Goal: Task Accomplishment & Management: Complete application form

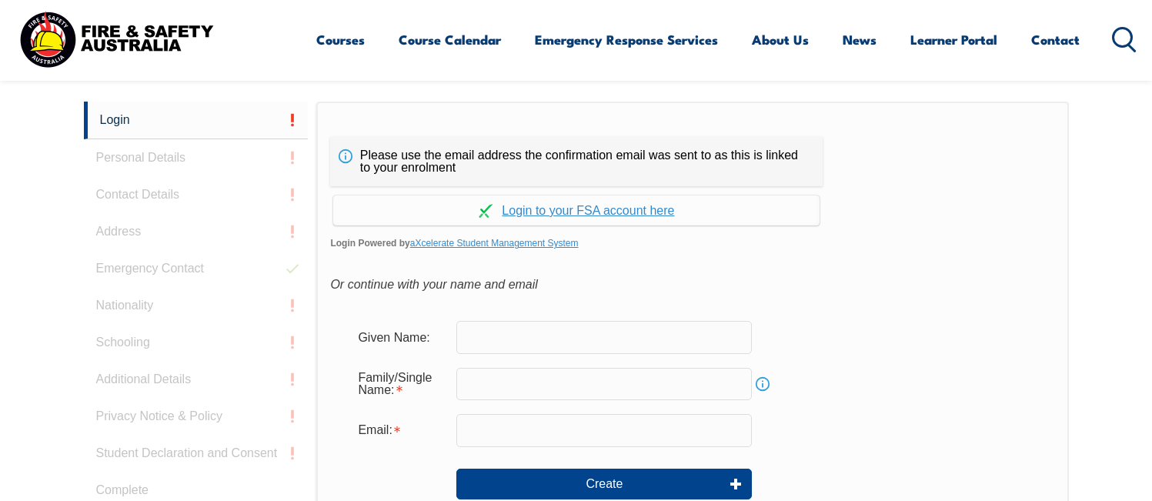
click at [500, 344] on input "text" at bounding box center [604, 337] width 296 height 32
type input "[PERSON_NAME]"
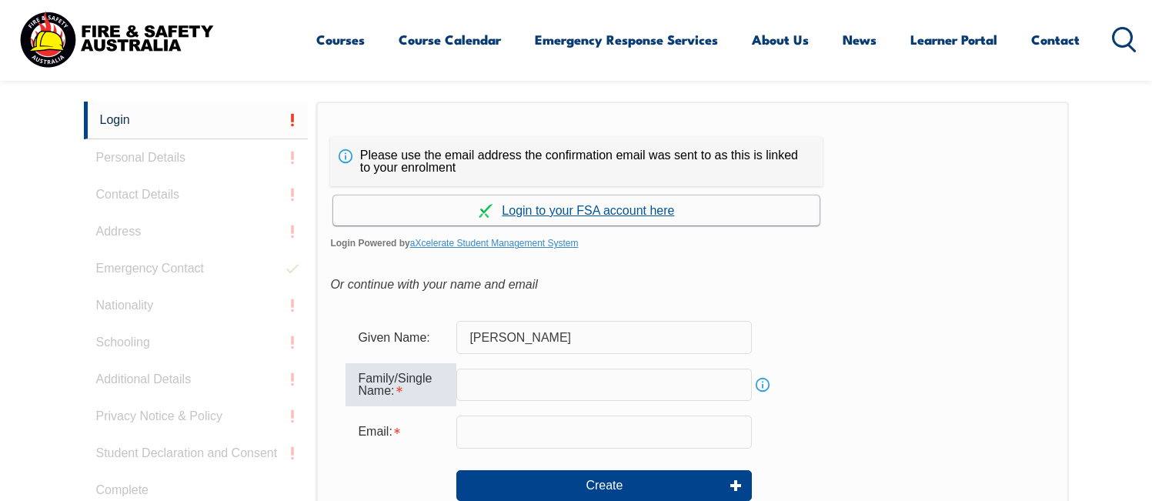
click at [583, 209] on link "Continue with aXcelerate" at bounding box center [576, 211] width 486 height 30
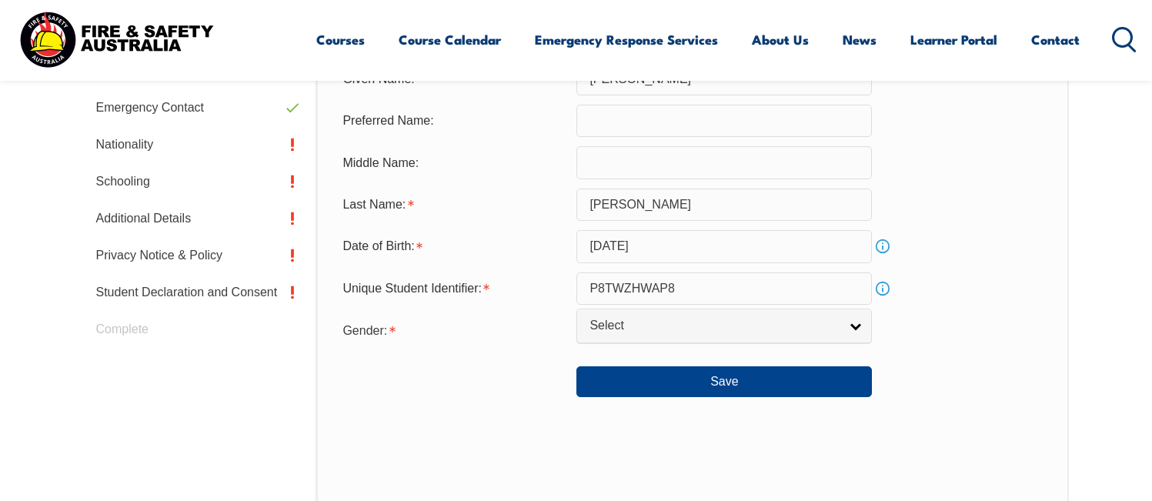
scroll to position [607, 0]
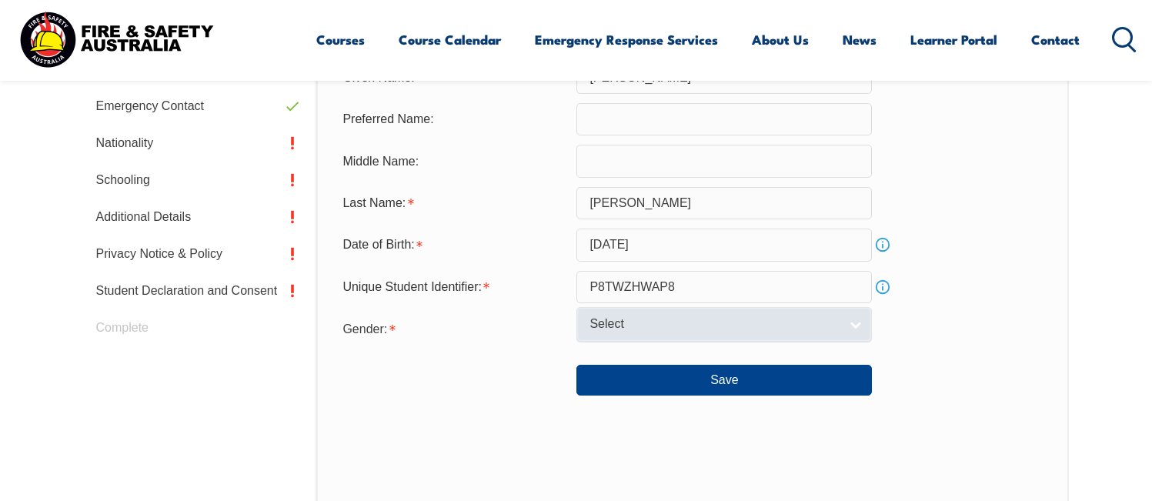
click at [634, 324] on span "Select" at bounding box center [714, 324] width 249 height 16
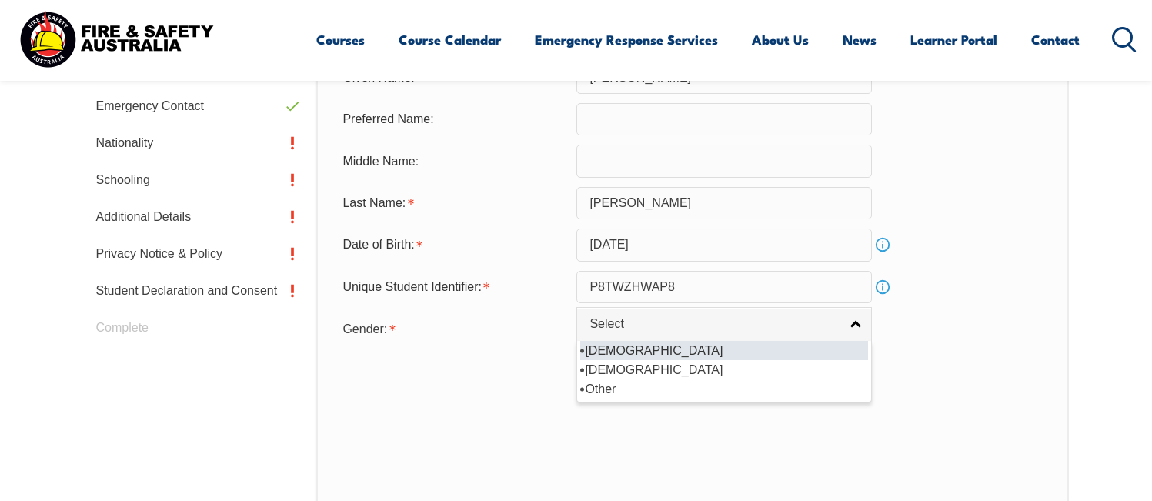
click at [634, 353] on li "[DEMOGRAPHIC_DATA]" at bounding box center [724, 350] width 288 height 19
select select "M"
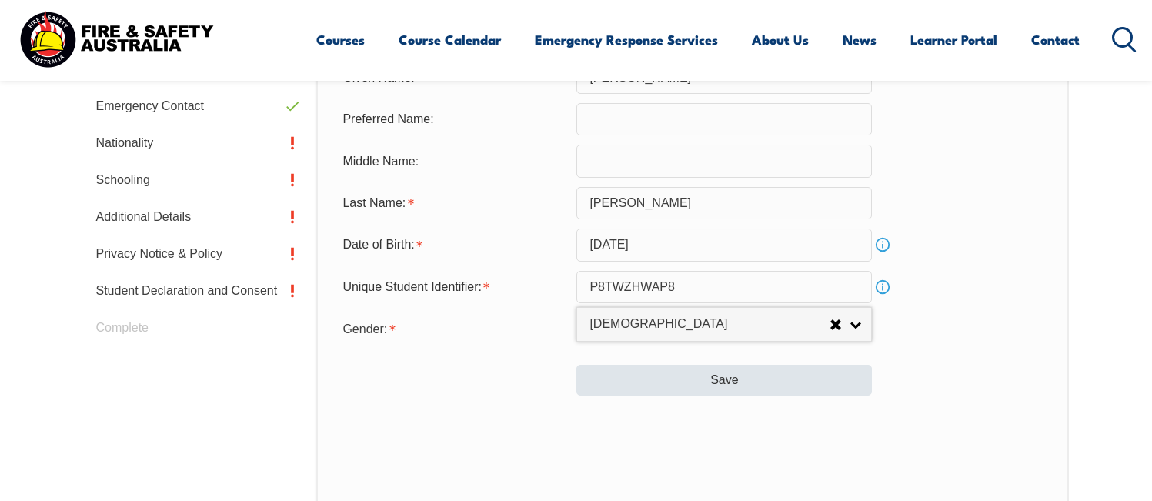
click at [730, 389] on button "Save" at bounding box center [725, 380] width 296 height 31
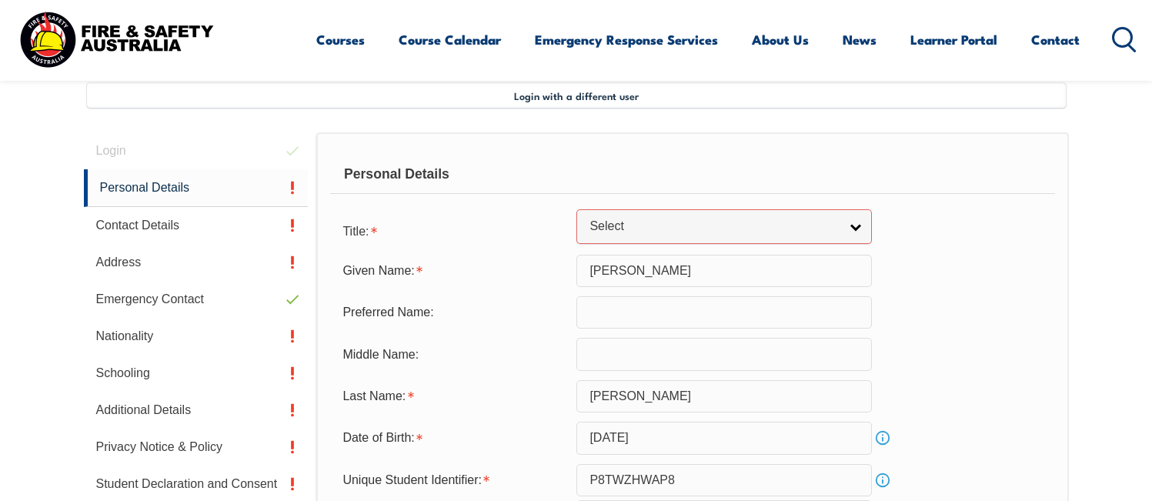
scroll to position [410, 0]
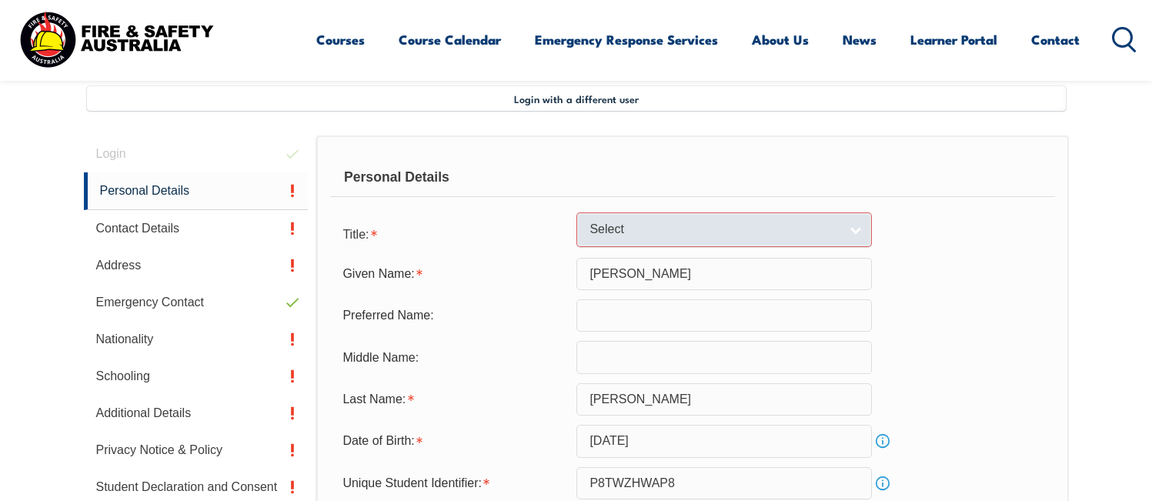
click at [605, 225] on span "Select" at bounding box center [714, 230] width 249 height 16
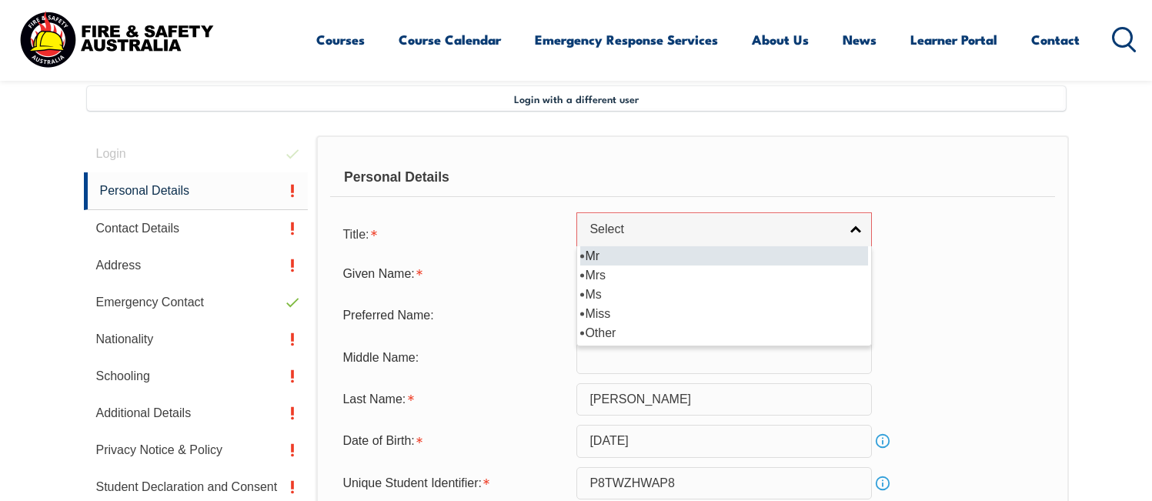
click at [603, 261] on li "Mr" at bounding box center [724, 255] width 288 height 19
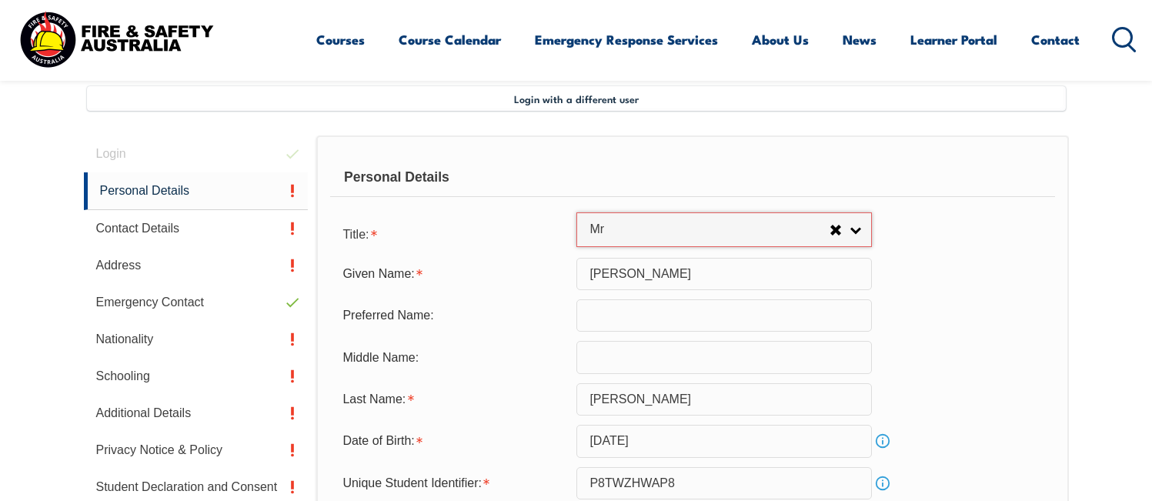
select select "Mr"
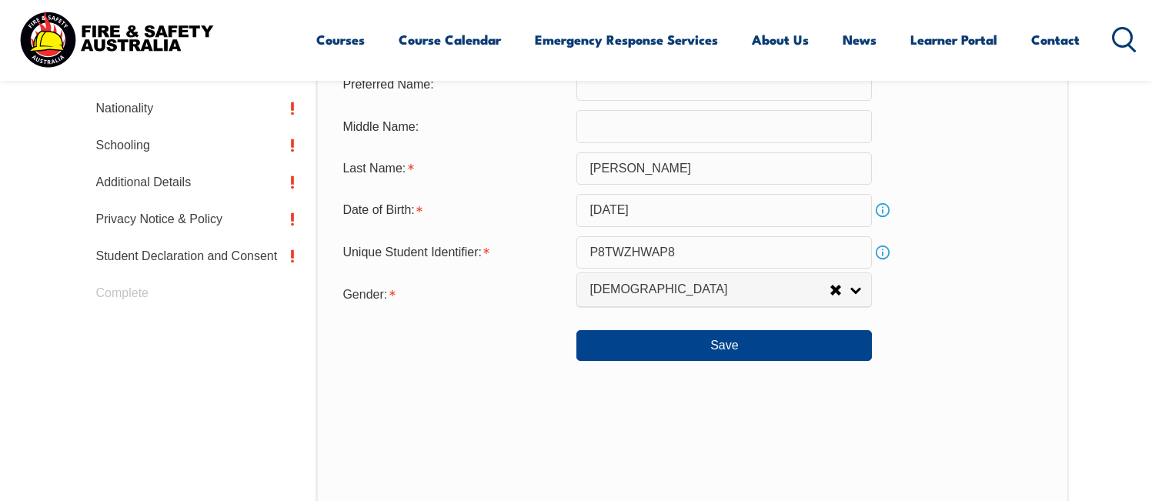
scroll to position [642, 0]
click at [729, 346] on button "Save" at bounding box center [725, 344] width 296 height 31
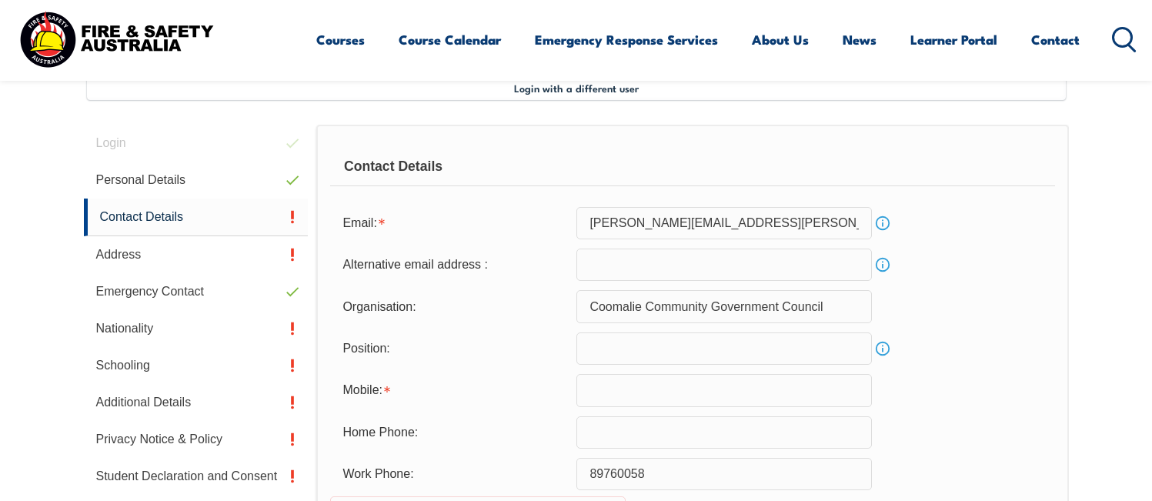
scroll to position [420, 0]
click at [642, 261] on input "email" at bounding box center [725, 266] width 296 height 32
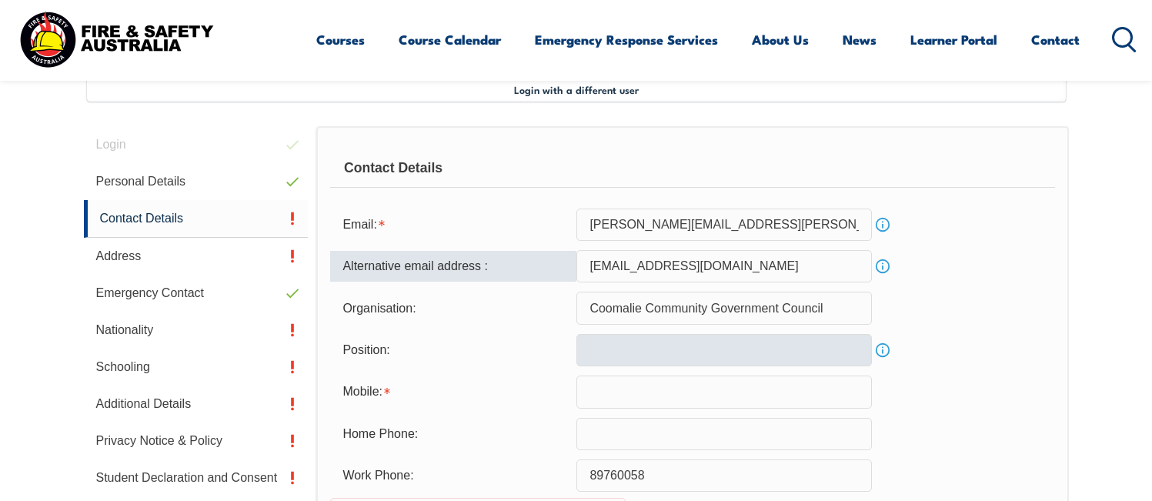
type input "robertsa22@gmail.com"
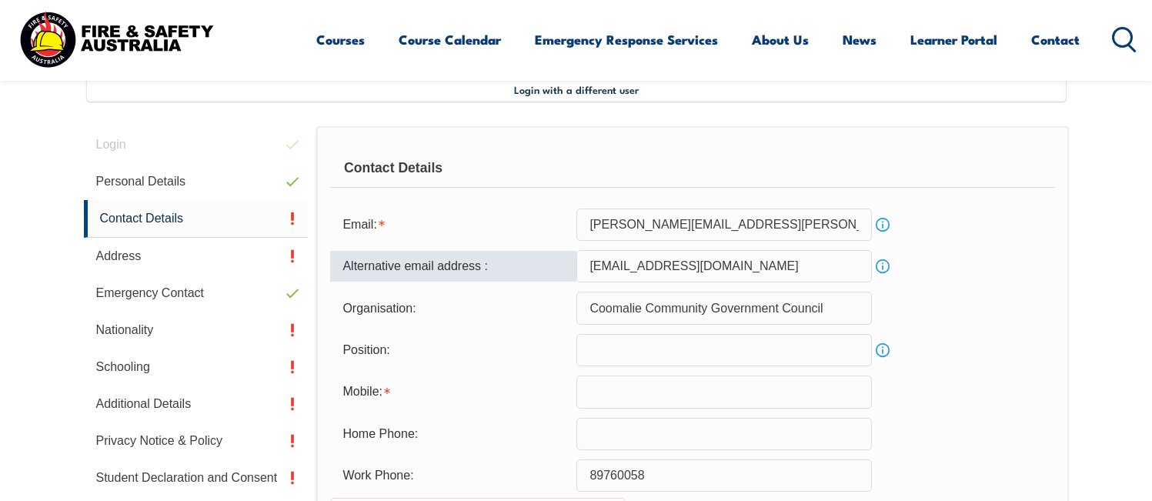
click at [704, 349] on input "text" at bounding box center [725, 350] width 296 height 32
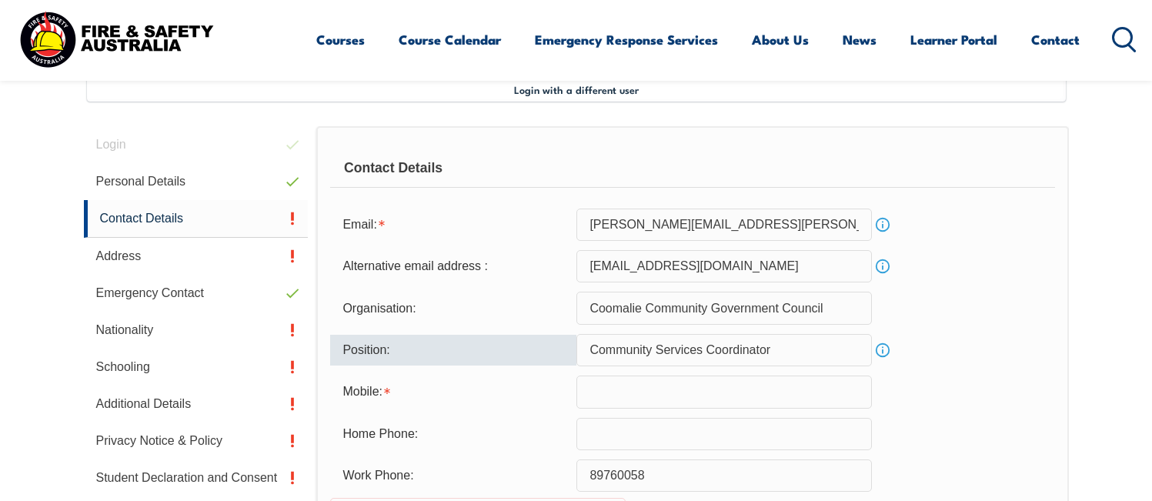
type input "Community Services Coordinator"
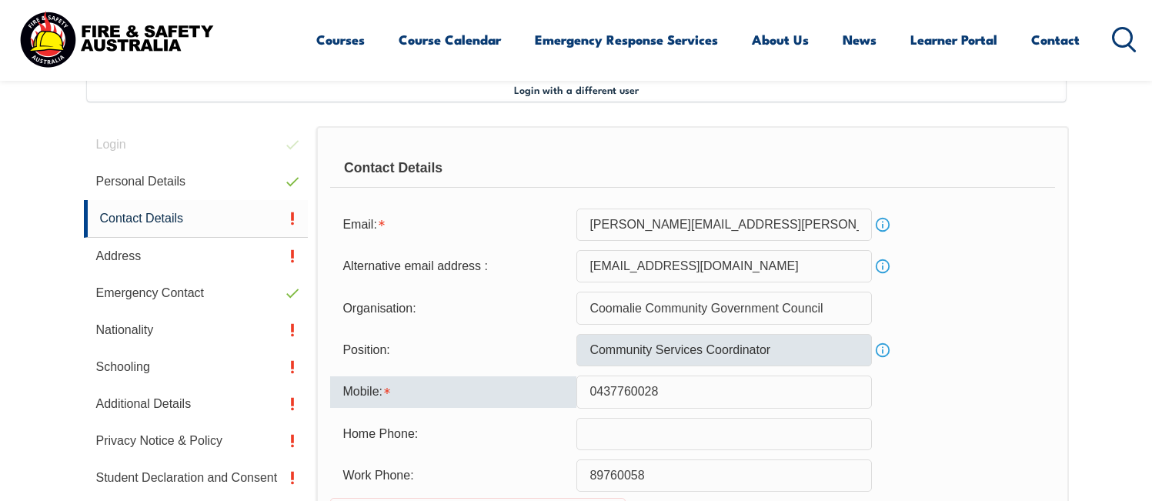
type input "0437760028"
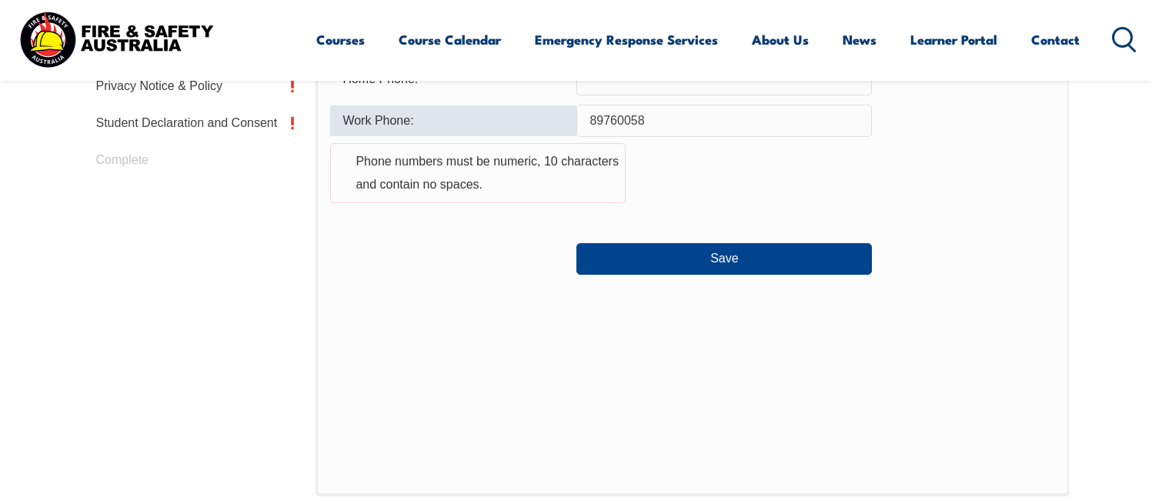
scroll to position [778, 0]
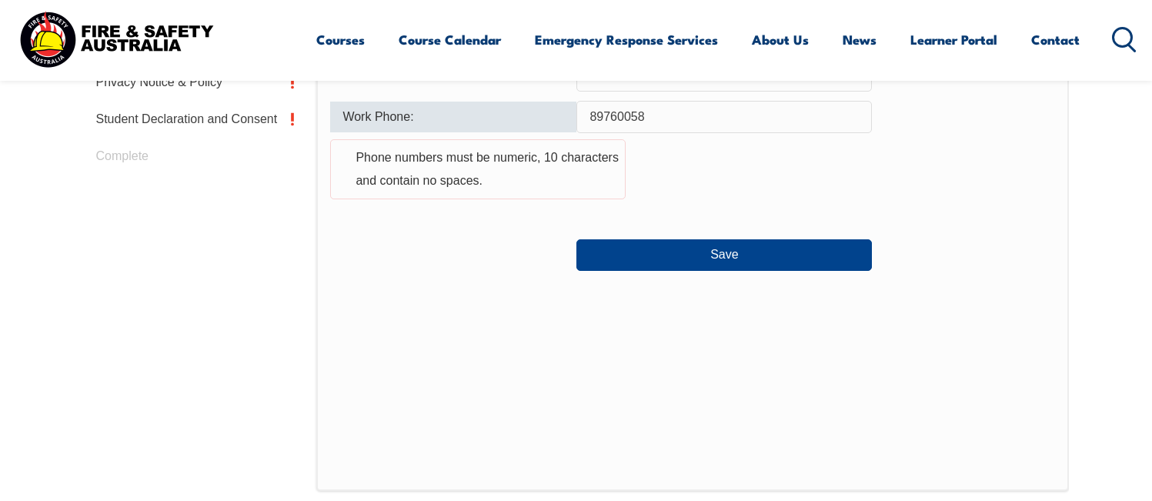
click at [590, 121] on input "89760058" at bounding box center [725, 117] width 296 height 32
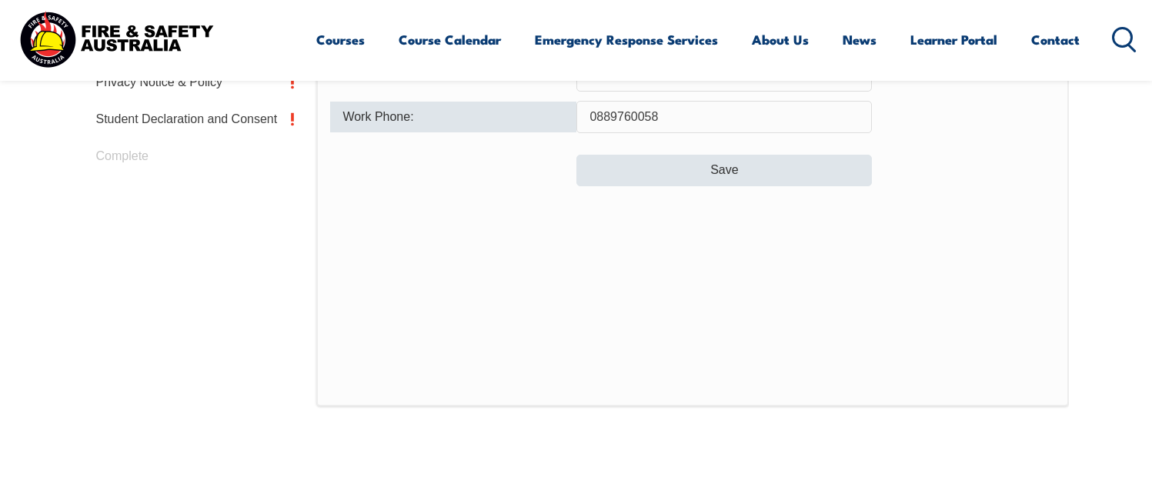
type input "0889760058"
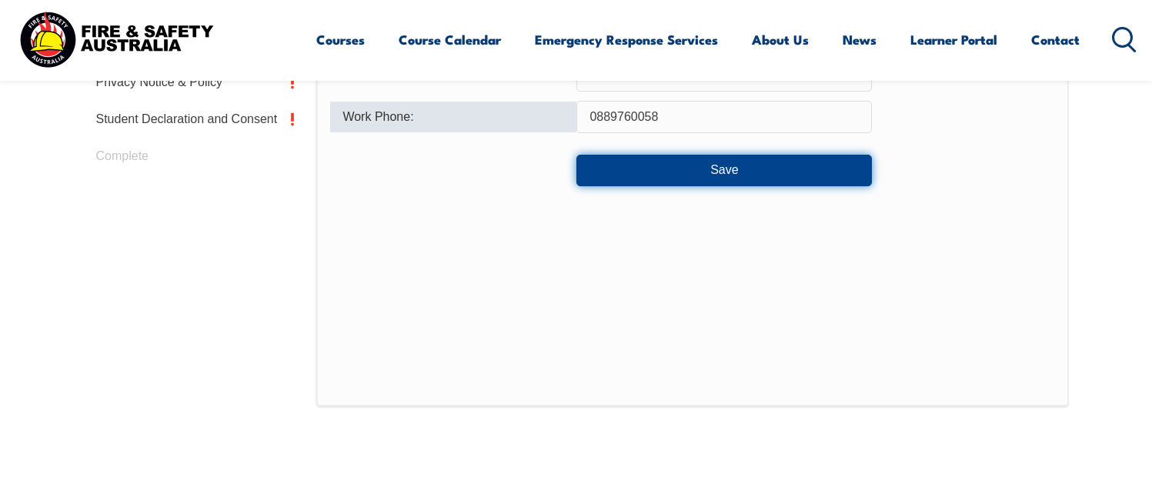
click at [714, 167] on button "Save" at bounding box center [725, 170] width 296 height 31
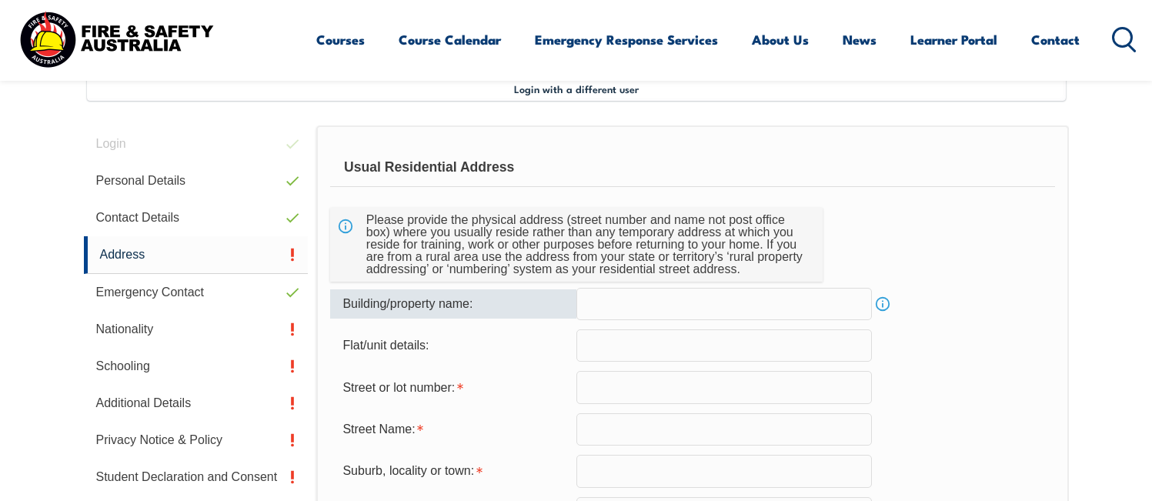
scroll to position [420, 0]
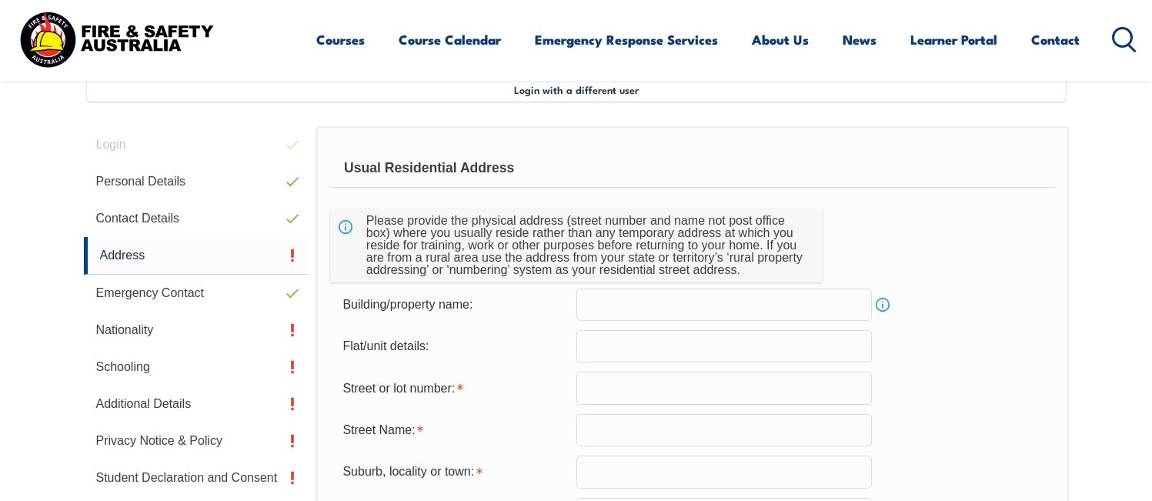
click at [637, 379] on input "text" at bounding box center [725, 388] width 296 height 32
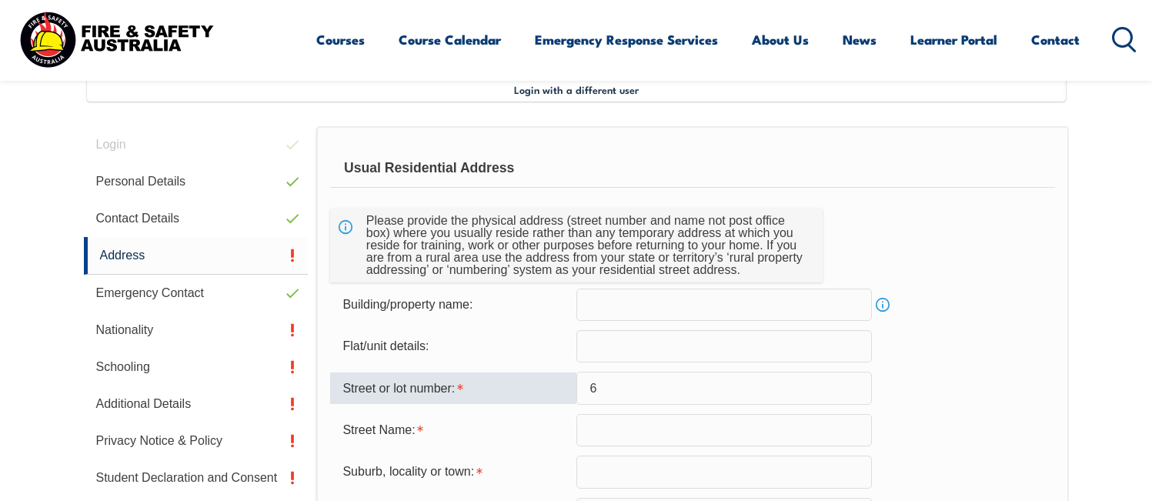
type input "6"
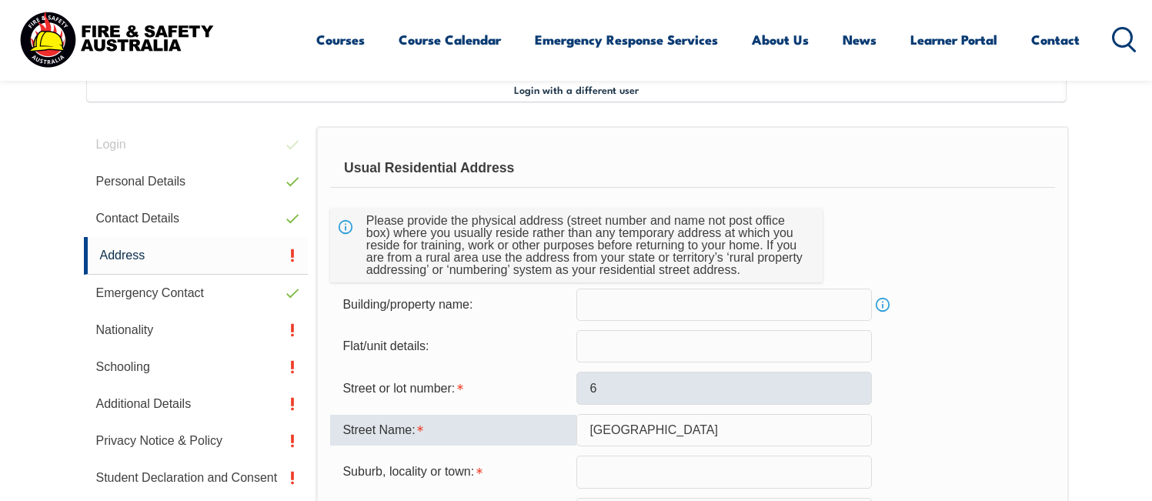
type input "Hardy Street"
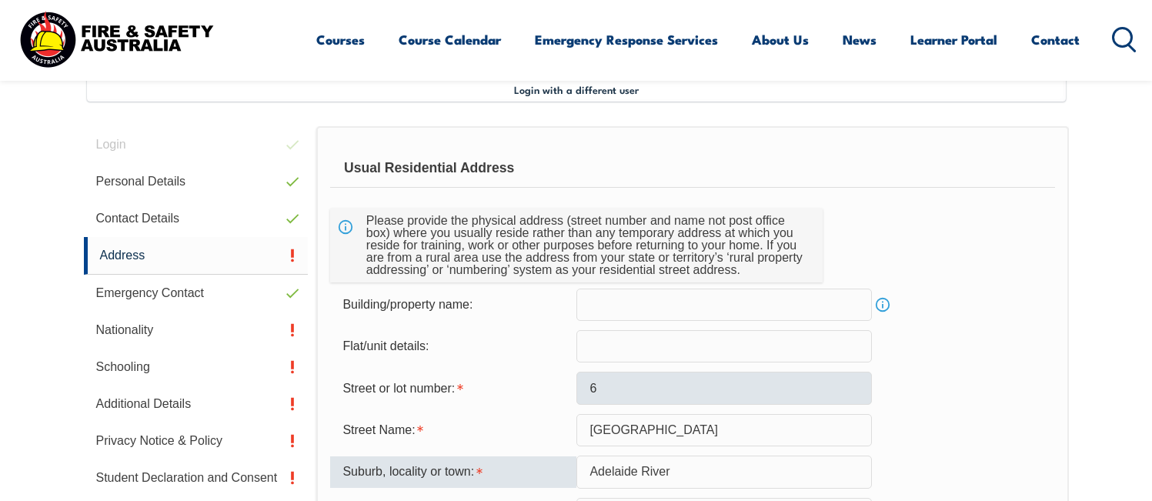
type input "Adelaide River"
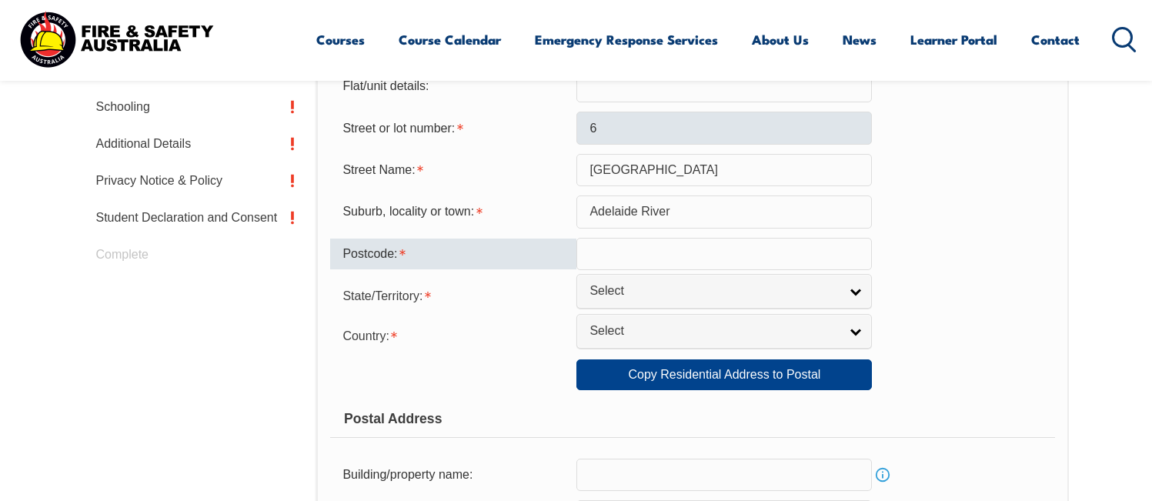
scroll to position [685, 0]
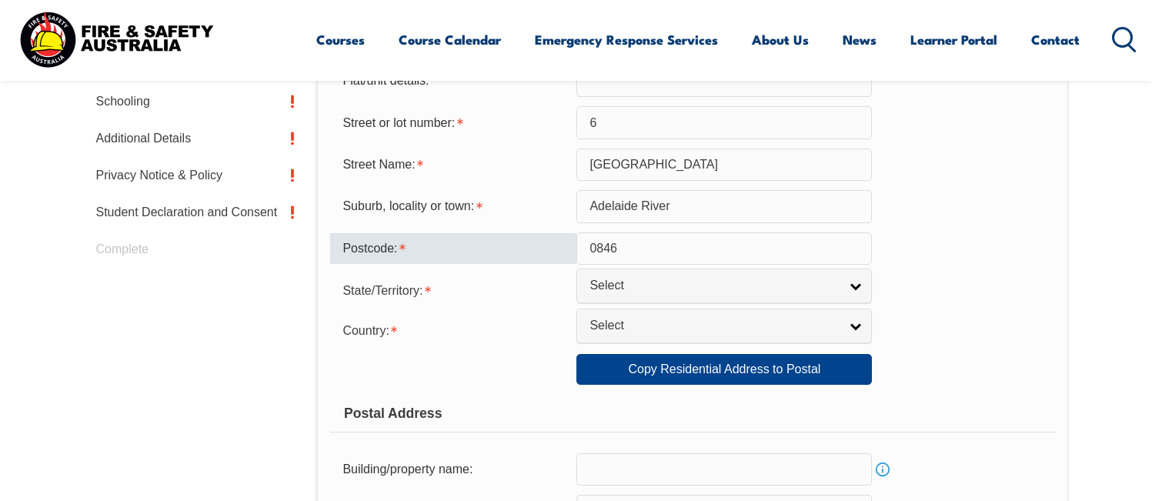
type input "0846"
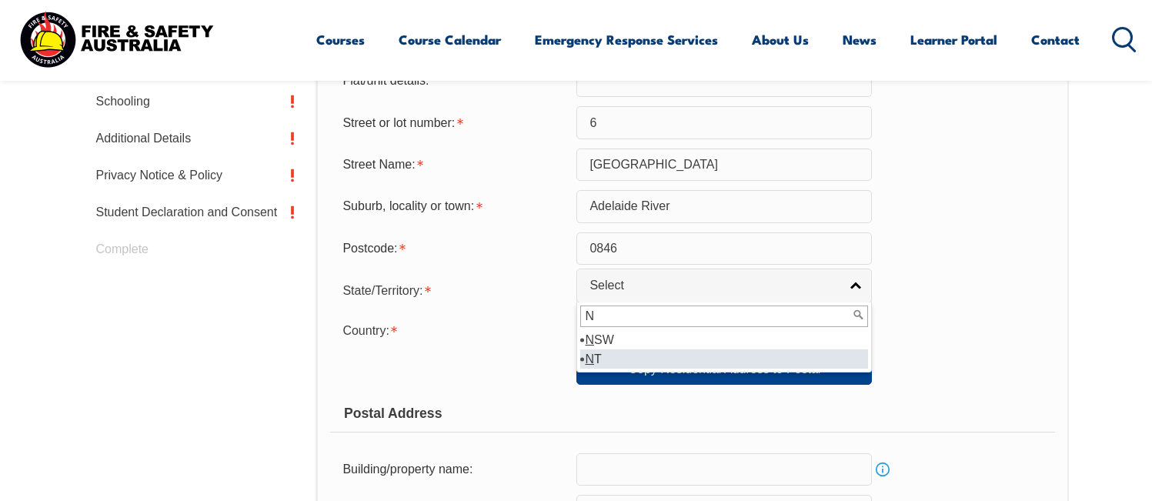
type input "N"
select select "NT"
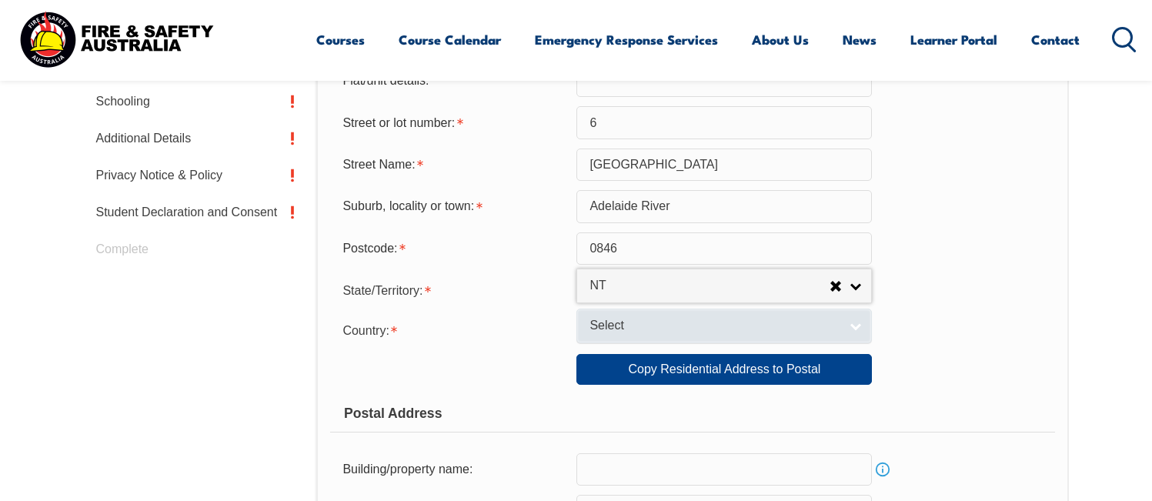
click at [623, 329] on span "Select" at bounding box center [714, 326] width 249 height 16
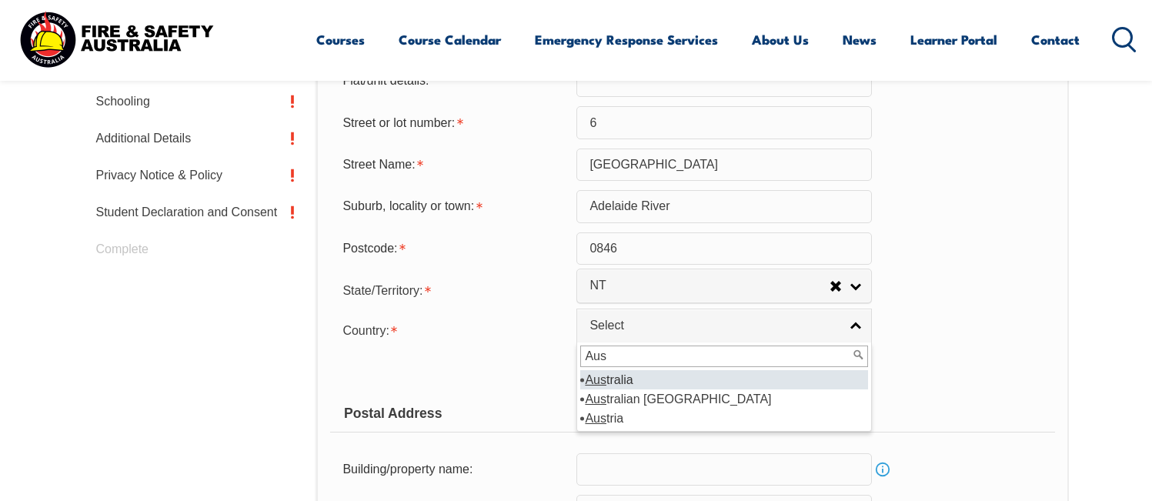
type input "Aus"
click at [621, 380] on li "Aus tralia" at bounding box center [724, 379] width 288 height 19
select select "1101"
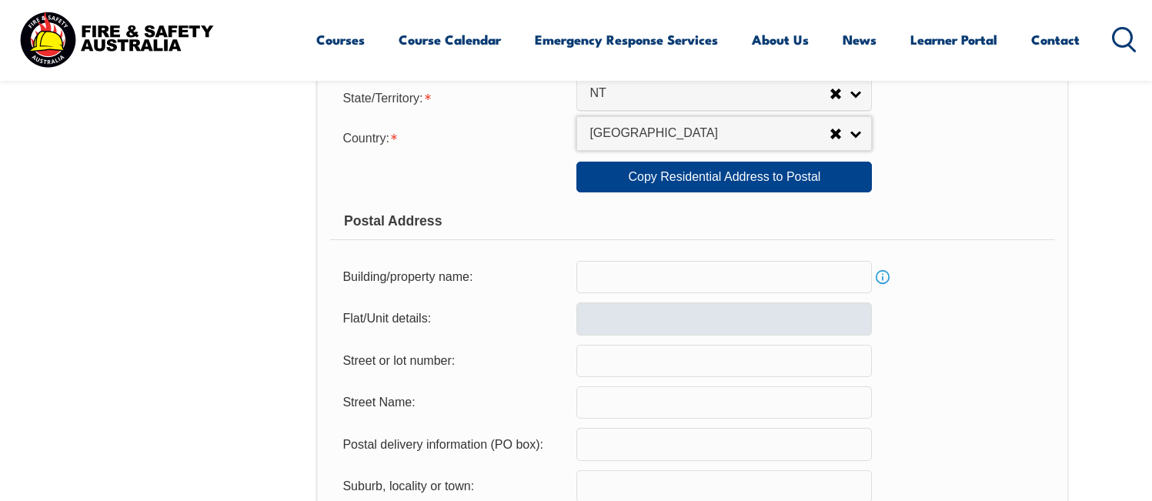
scroll to position [878, 0]
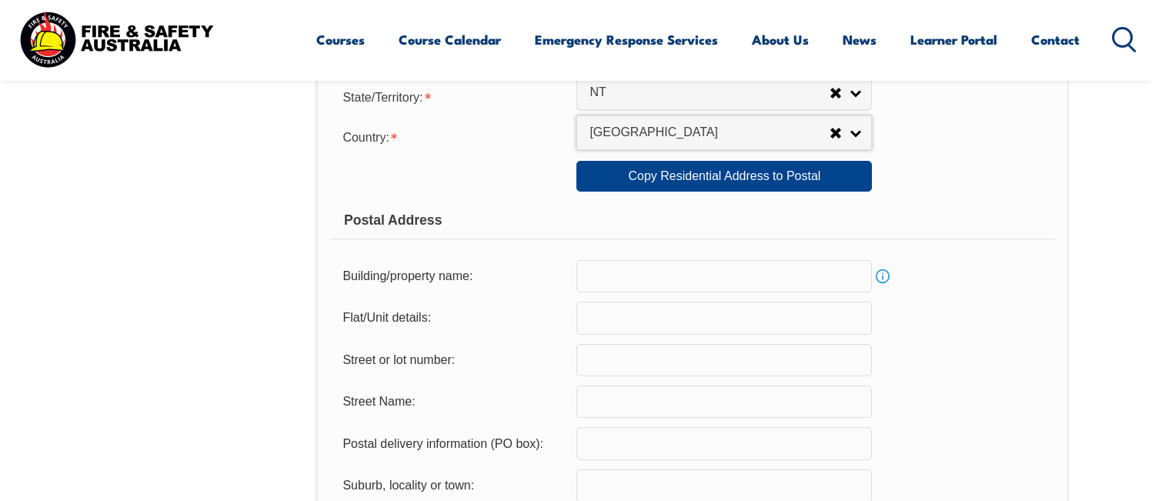
click at [596, 458] on input "text" at bounding box center [725, 443] width 296 height 32
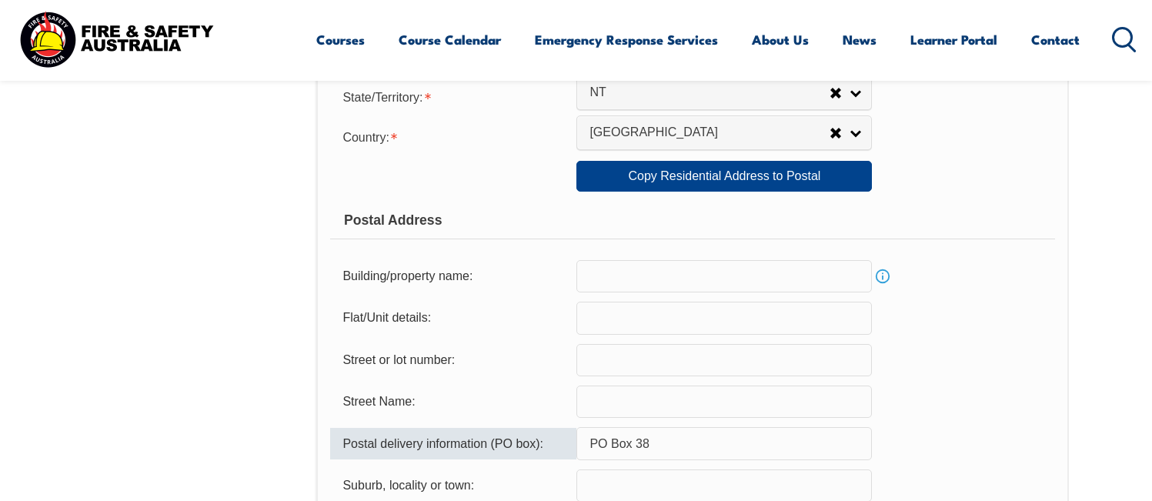
type input "PO Box 38"
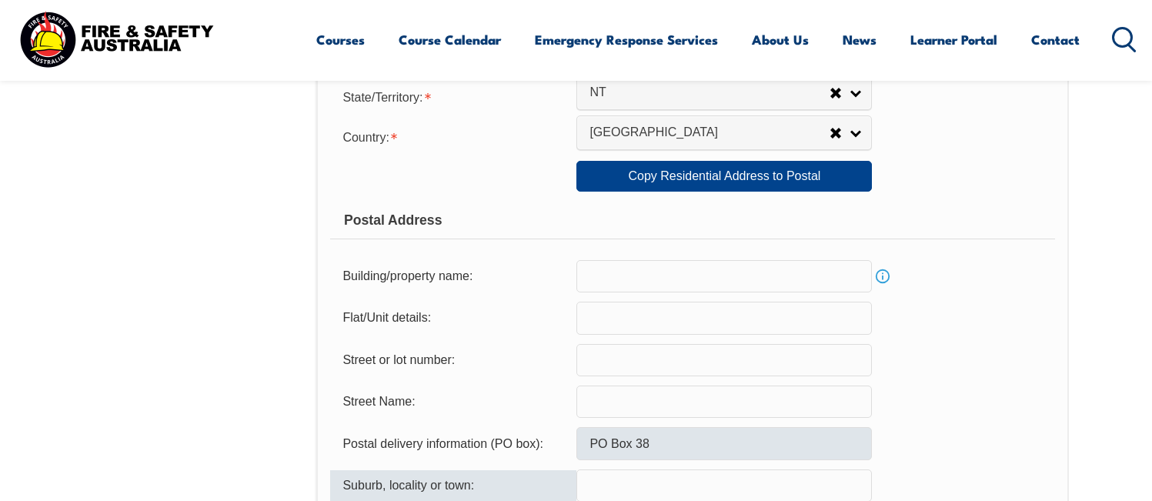
scroll to position [884, 0]
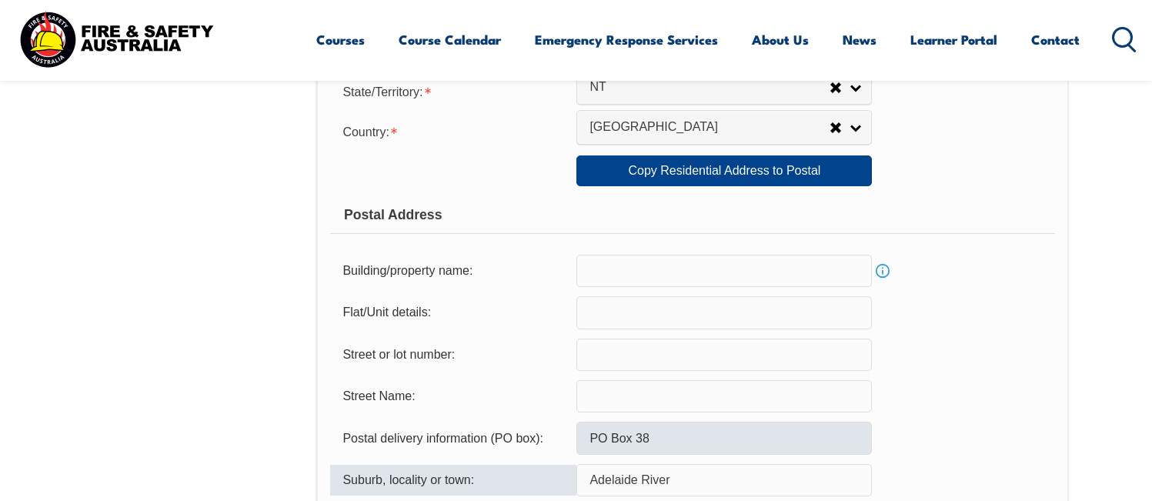
type input "Adelaide River"
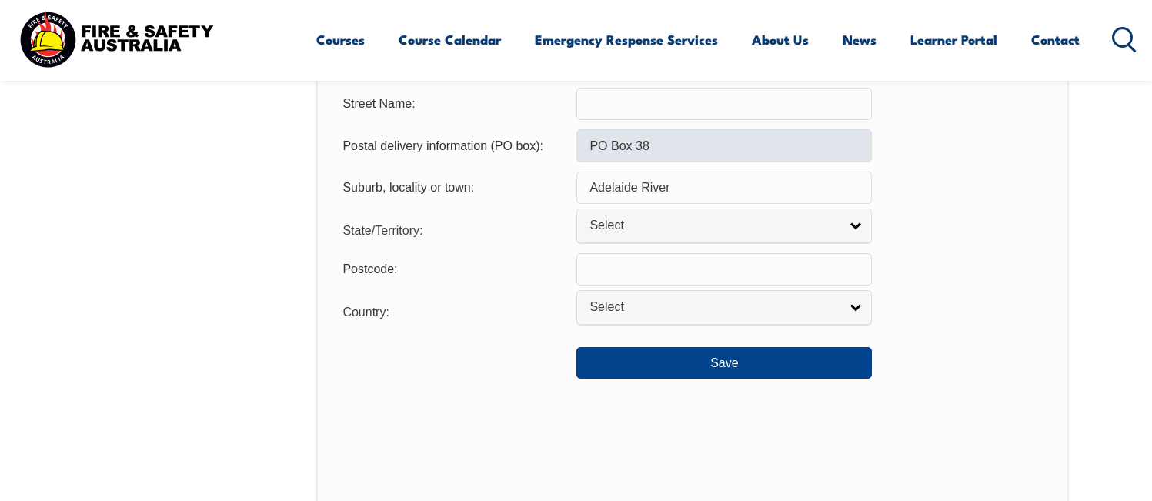
scroll to position [1186, 0]
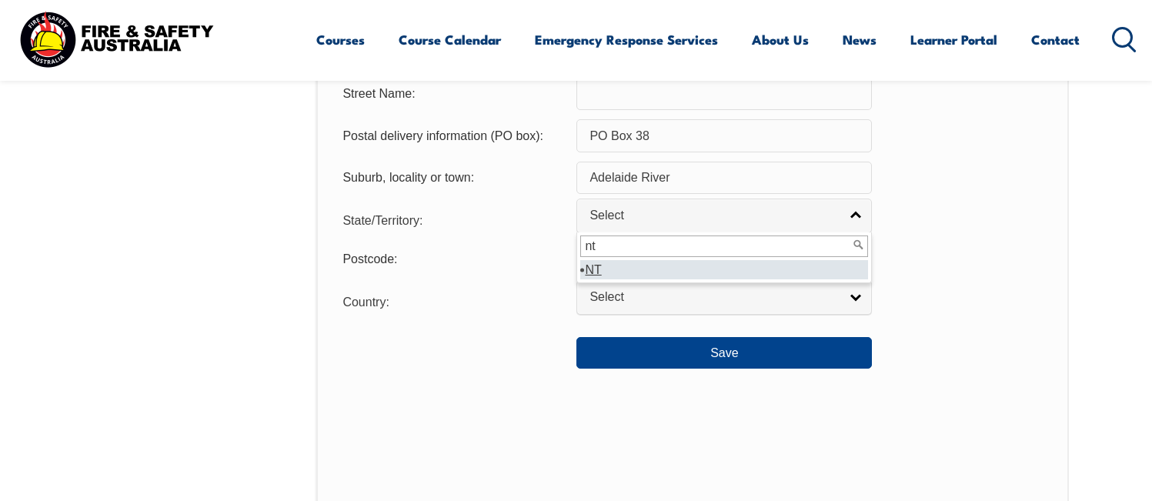
type input "nt"
select select "NT"
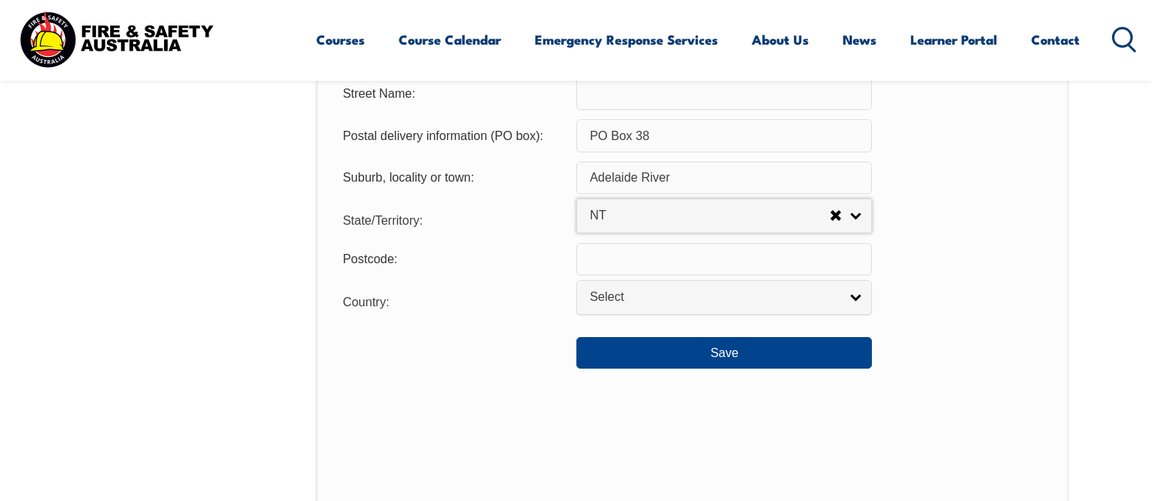
click at [591, 265] on input "text" at bounding box center [725, 259] width 296 height 32
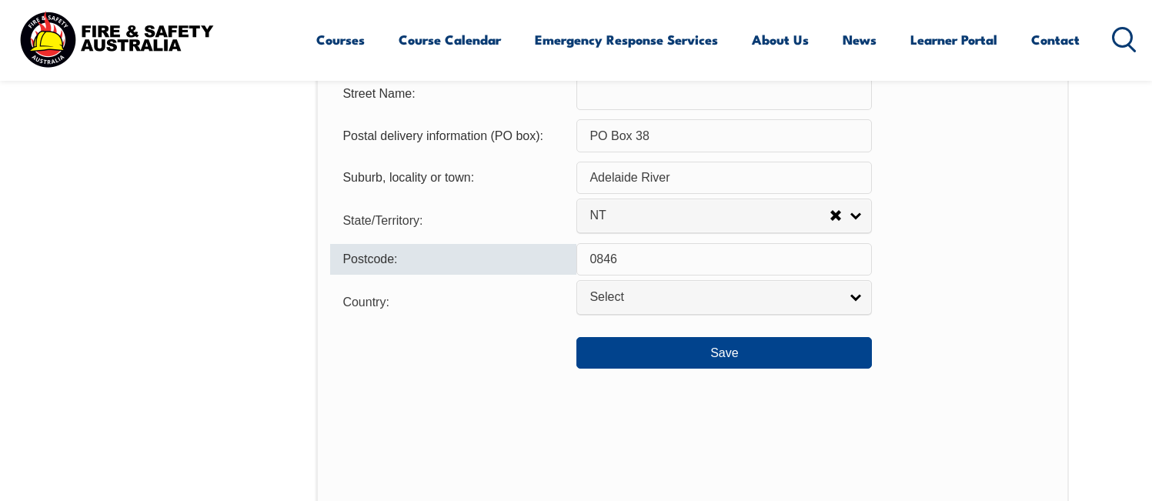
type input "0846"
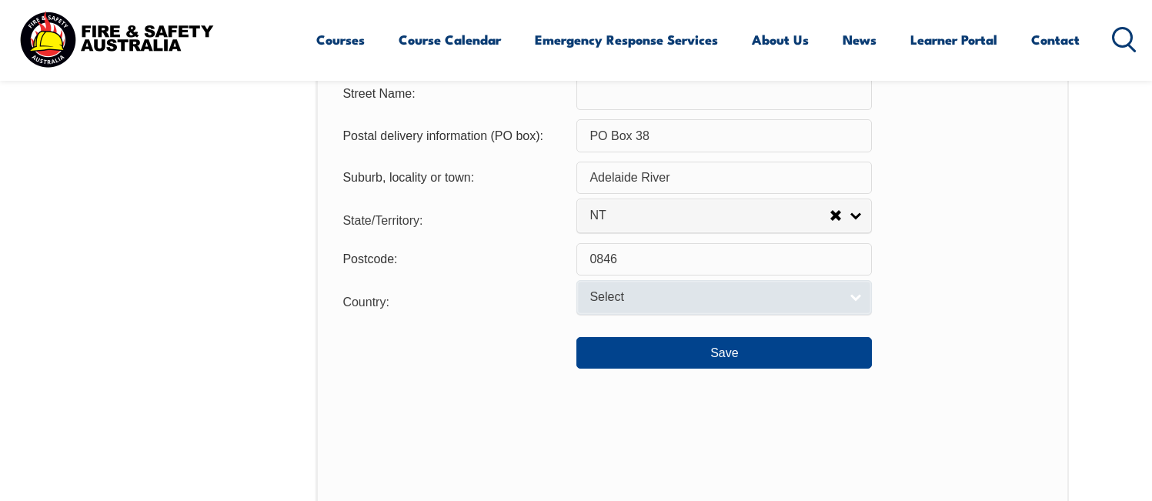
click at [610, 300] on span "Select" at bounding box center [714, 297] width 249 height 16
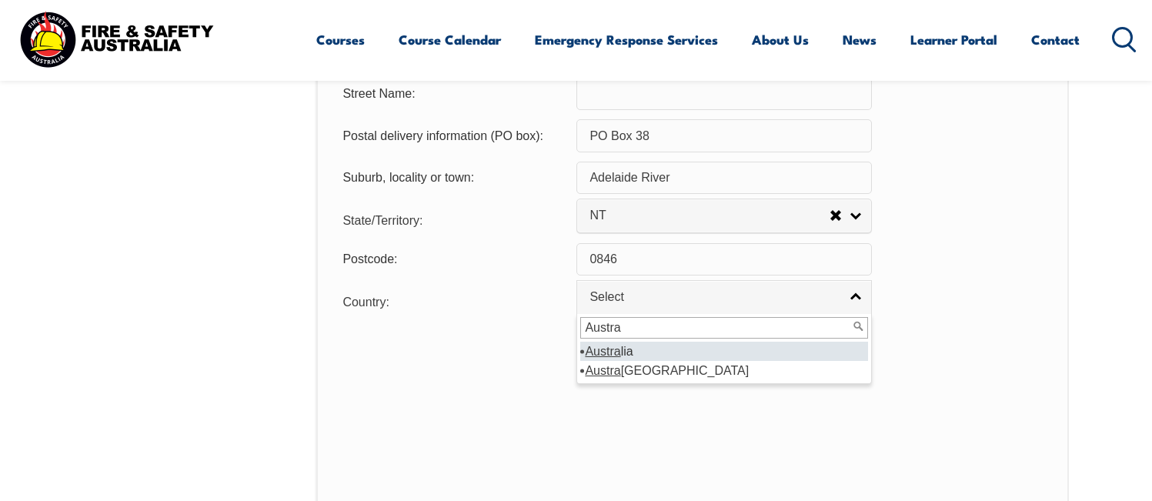
type input "Austra"
click at [601, 356] on em "Austra" at bounding box center [602, 351] width 35 height 13
select select "1101"
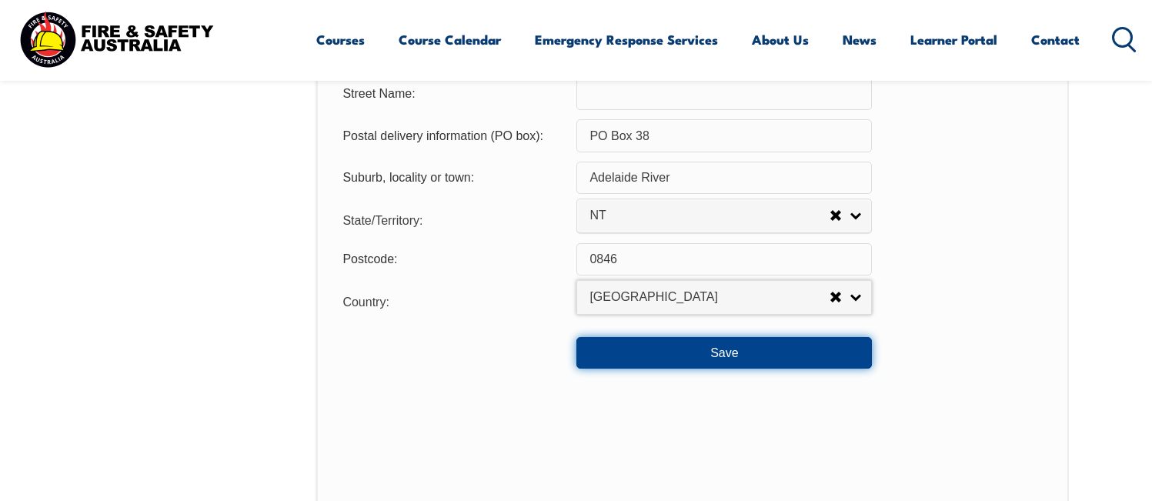
click at [721, 368] on button "Save" at bounding box center [725, 352] width 296 height 31
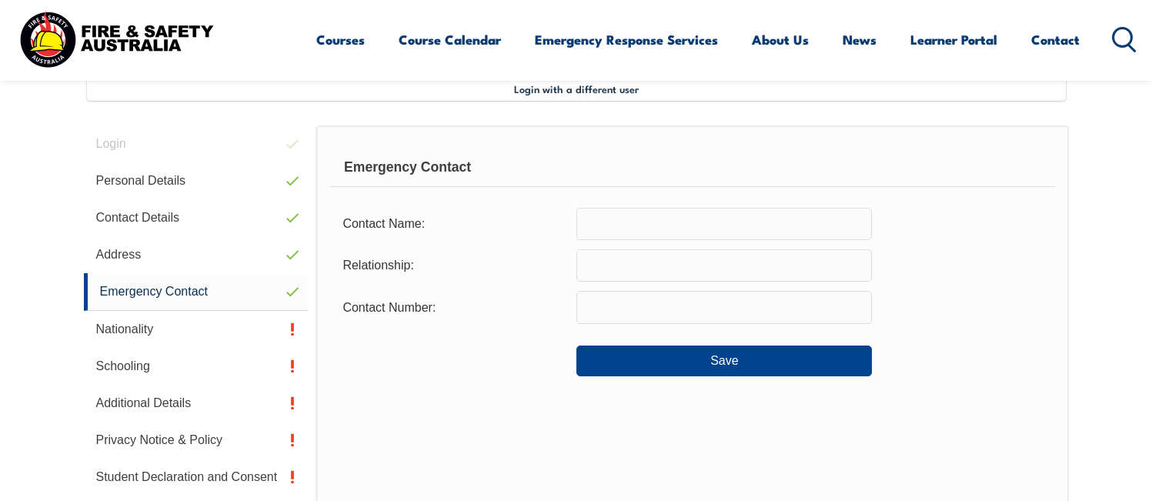
scroll to position [420, 0]
click at [648, 225] on input "text" at bounding box center [725, 225] width 296 height 32
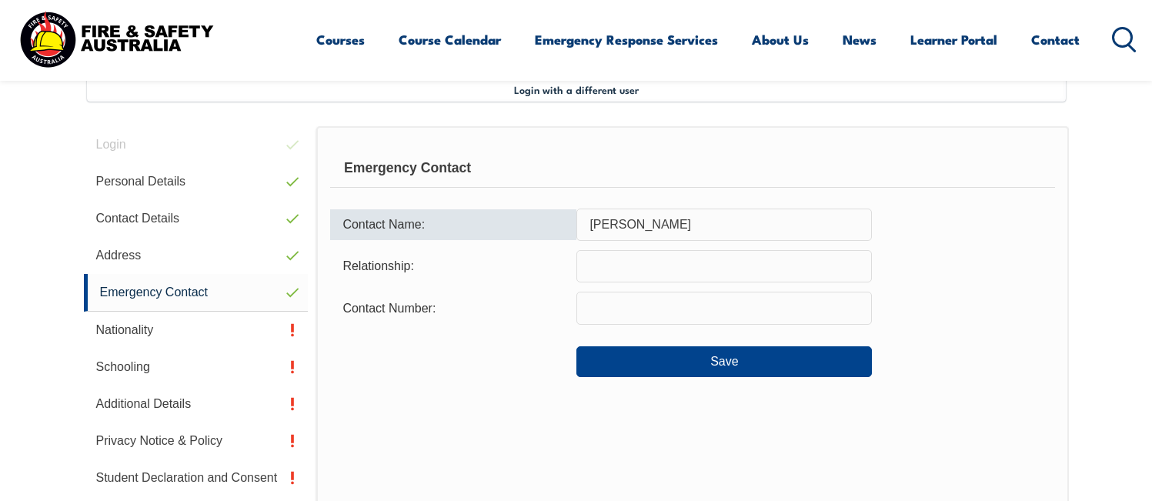
type input "Linda Roberts"
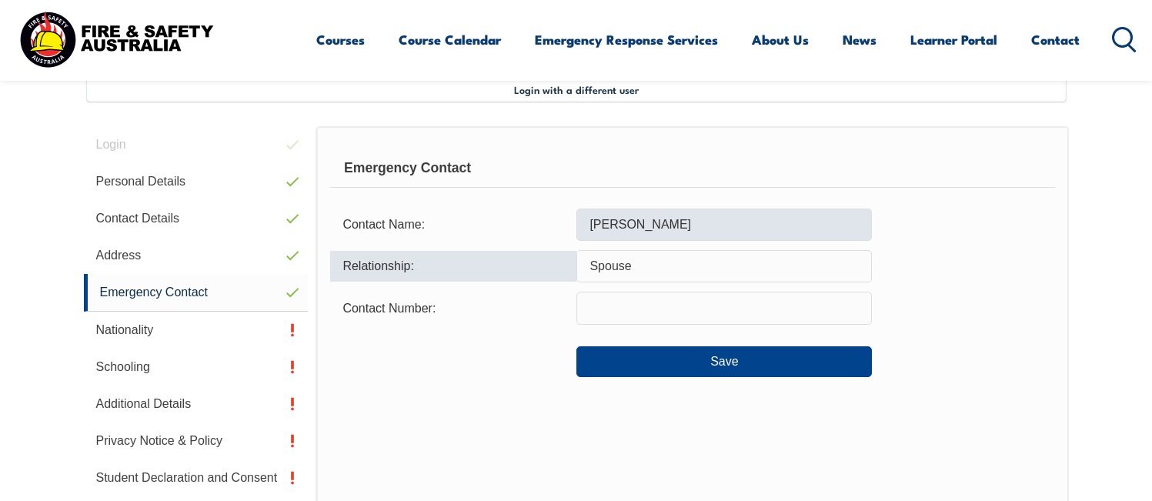
type input "Spouse"
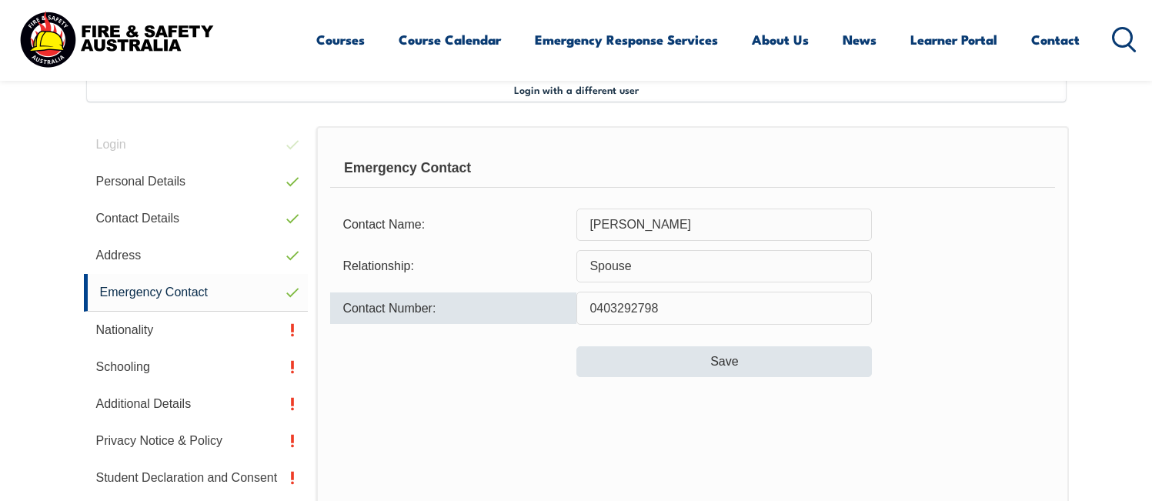
type input "0403292798"
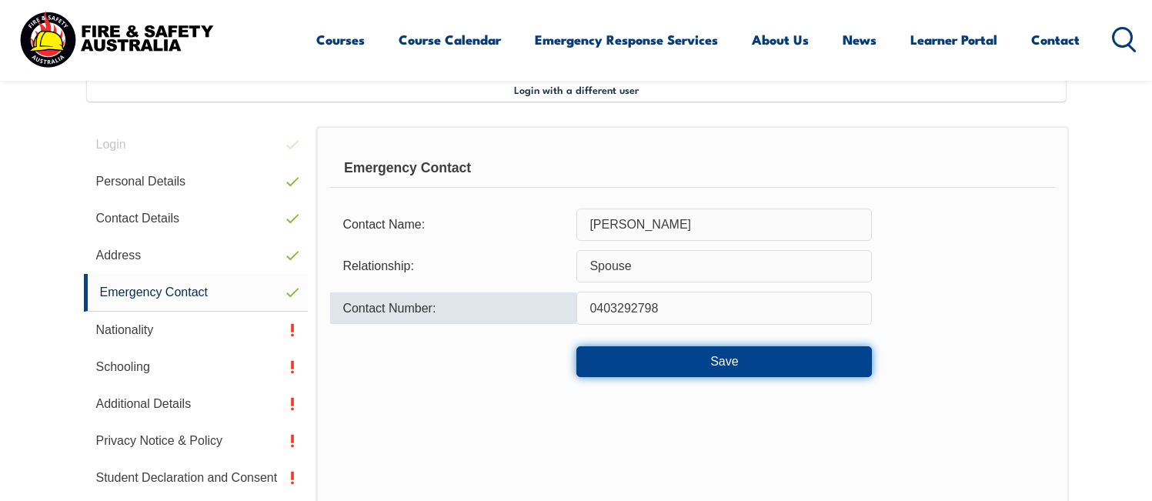
click at [707, 371] on button "Save" at bounding box center [725, 361] width 296 height 31
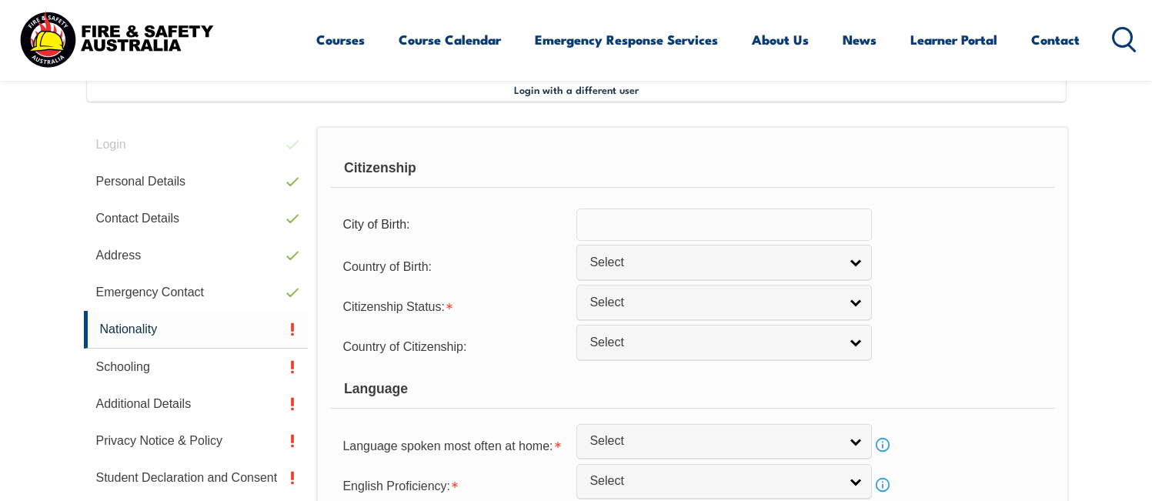
click at [623, 221] on input "text" at bounding box center [725, 225] width 296 height 32
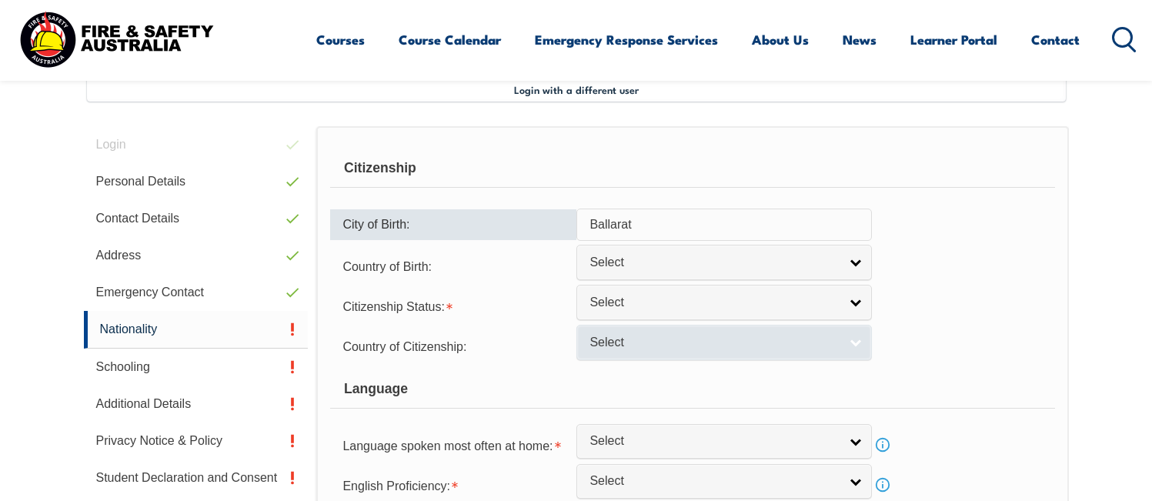
type input "Ballarat"
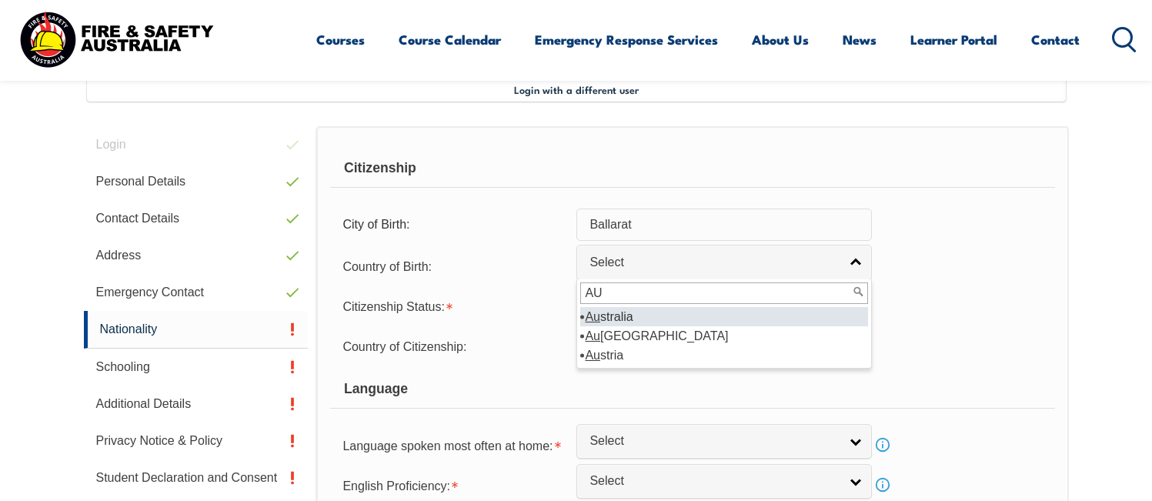
type input "AU"
select select "1101"
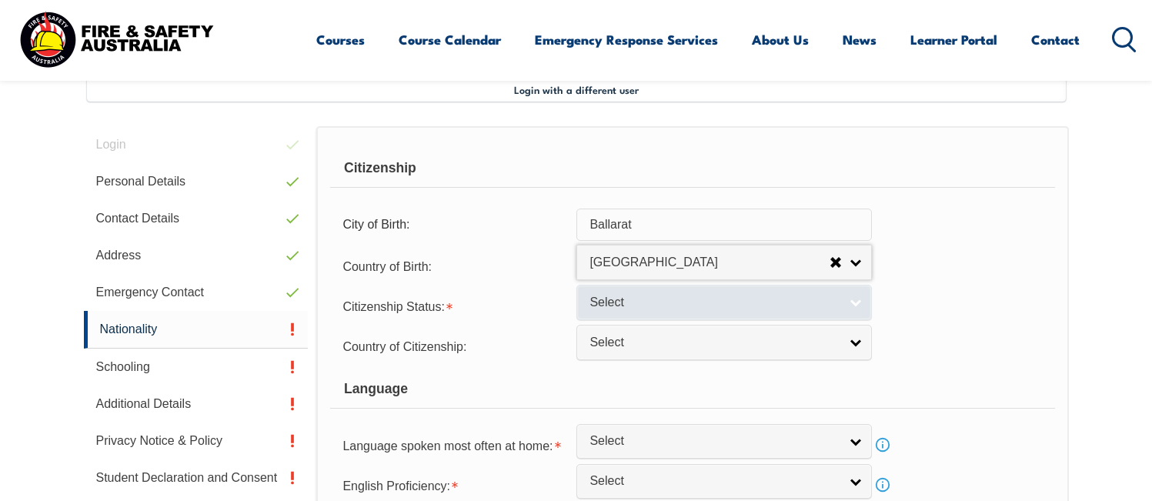
click at [622, 308] on span "Select" at bounding box center [714, 303] width 249 height 16
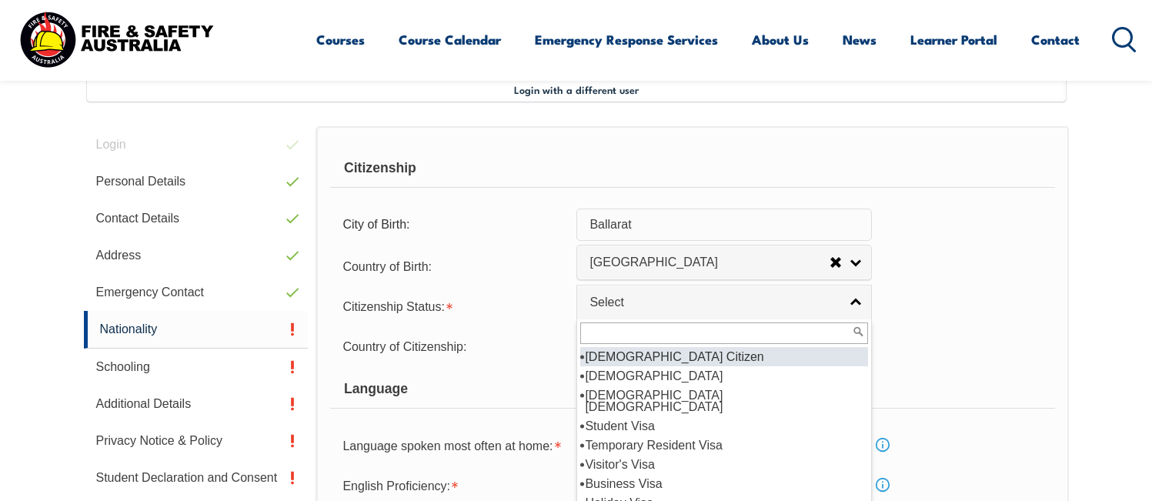
click at [637, 359] on li "[DEMOGRAPHIC_DATA] Citizen" at bounding box center [724, 356] width 288 height 19
select select "1"
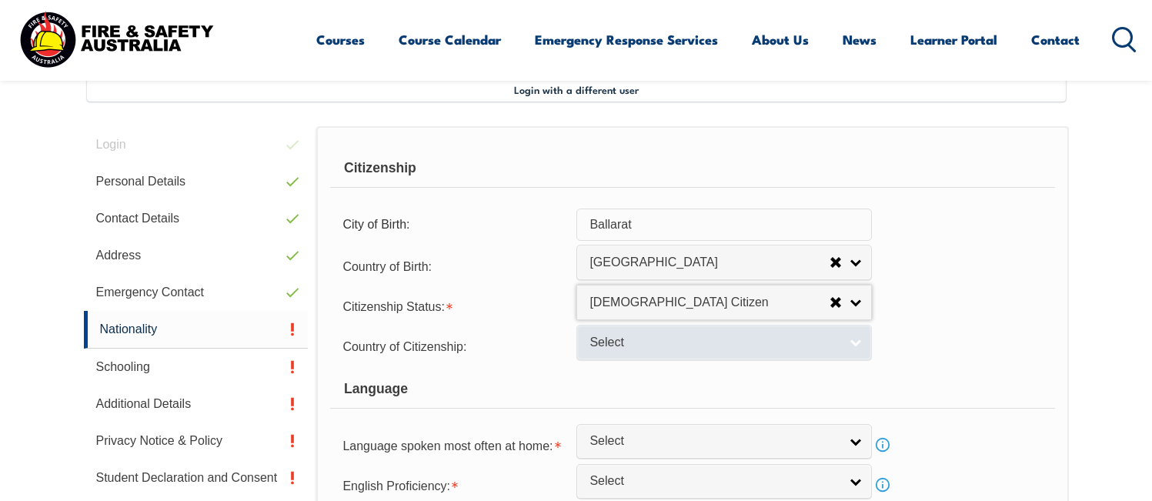
click at [634, 344] on span "Select" at bounding box center [714, 343] width 249 height 16
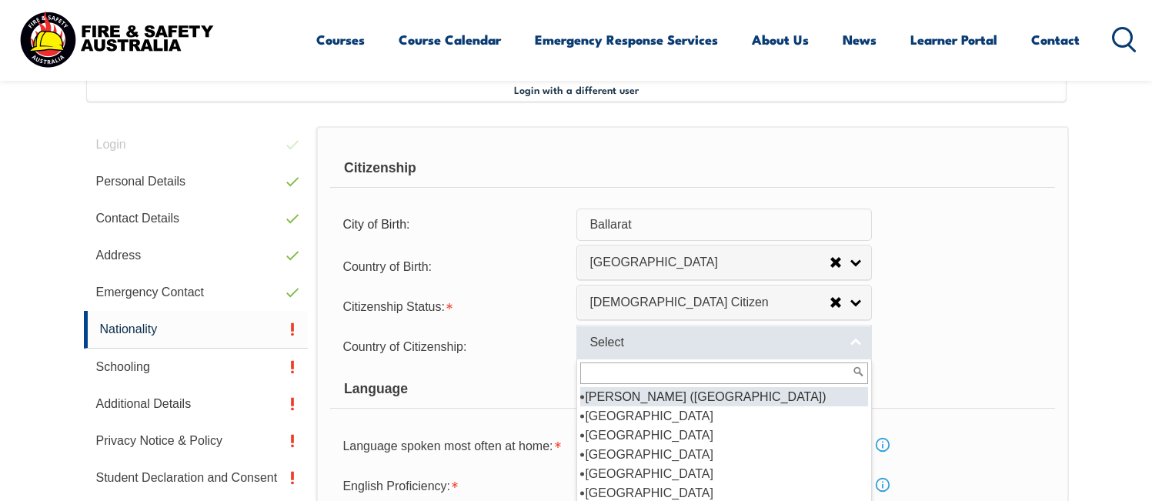
click at [639, 343] on span "Select" at bounding box center [714, 343] width 249 height 16
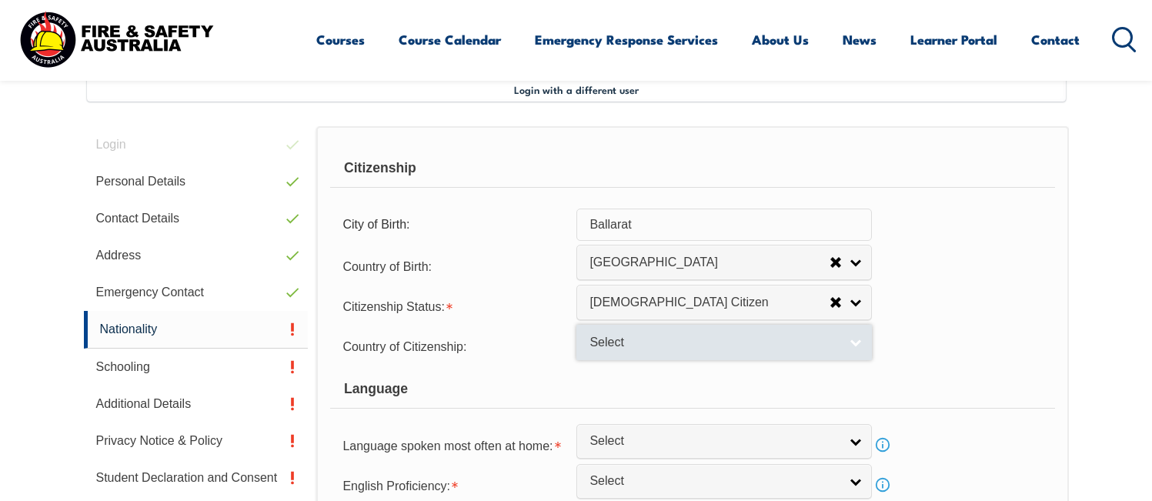
click at [630, 343] on span "Select" at bounding box center [714, 343] width 249 height 16
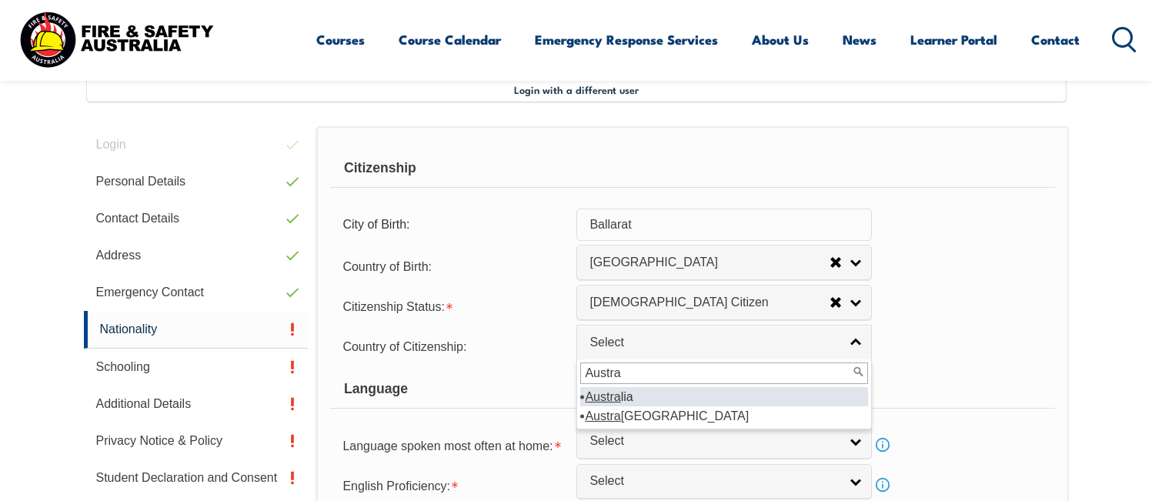
type input "Austra"
click at [610, 398] on em "Austra" at bounding box center [602, 396] width 35 height 13
select select "1101"
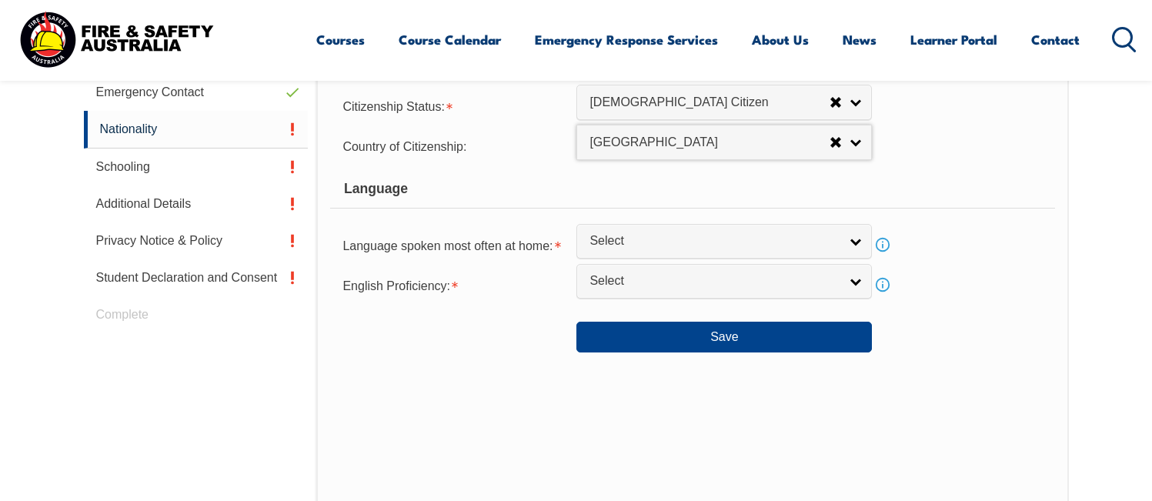
scroll to position [651, 0]
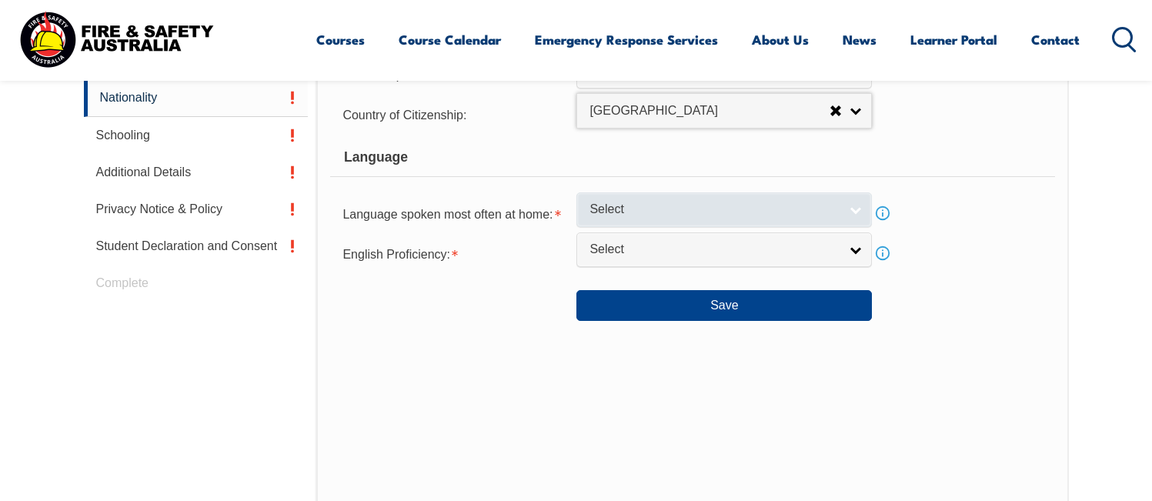
click at [620, 210] on span "Select" at bounding box center [714, 210] width 249 height 16
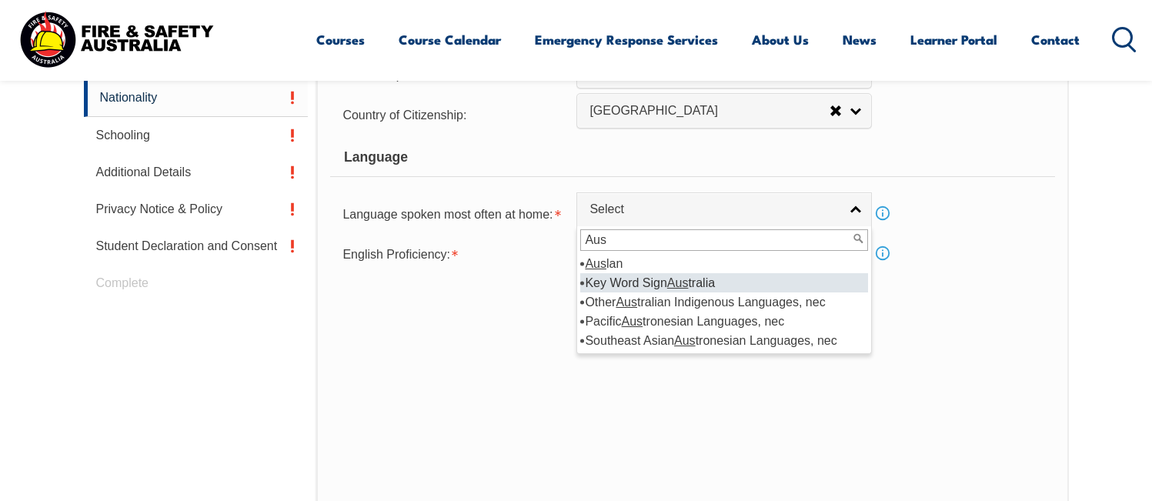
type input "Aus"
click at [680, 279] on em "Aus" at bounding box center [678, 282] width 22 height 13
select select "9702"
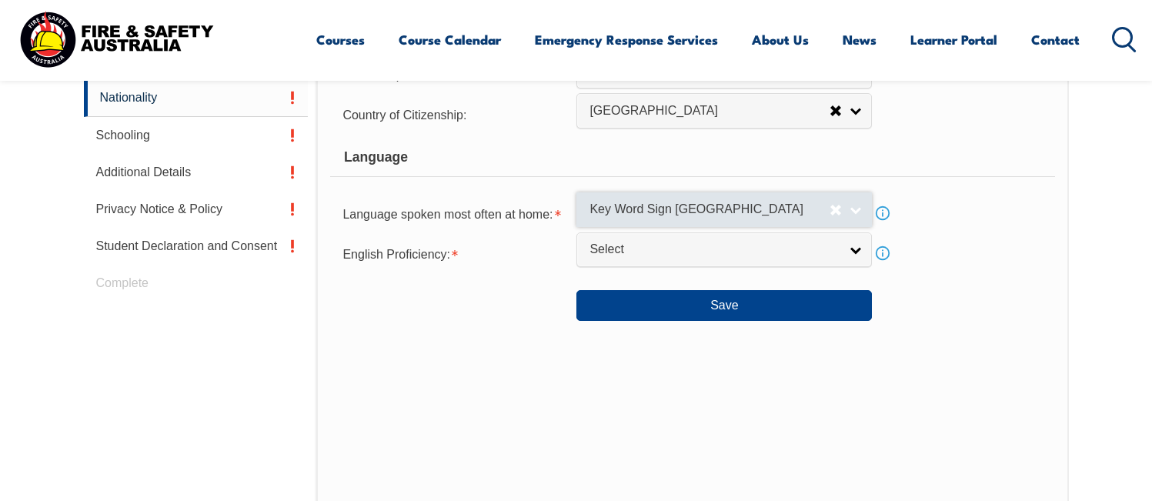
click at [694, 206] on span "Key Word Sign [GEOGRAPHIC_DATA]" at bounding box center [710, 210] width 240 height 16
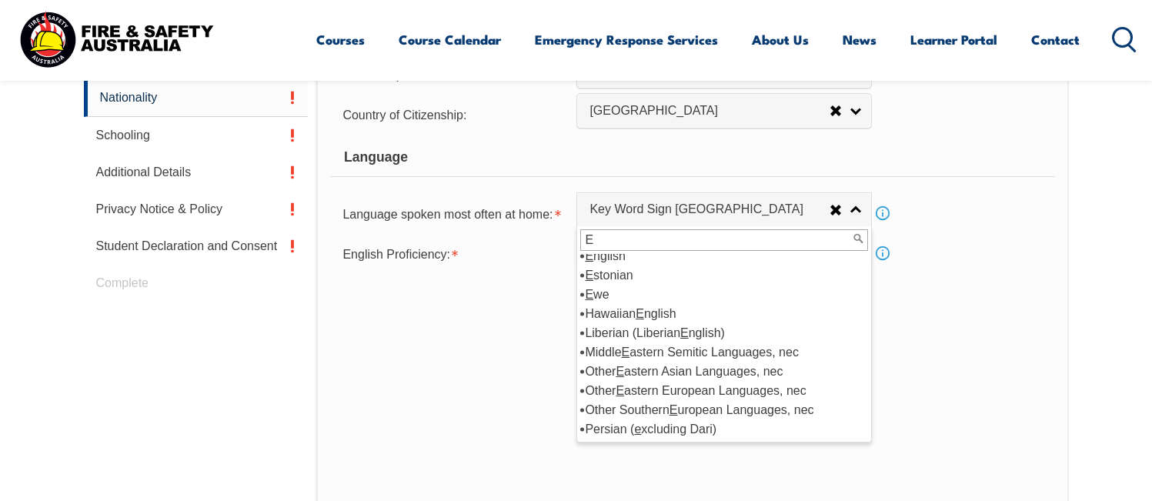
scroll to position [0, 0]
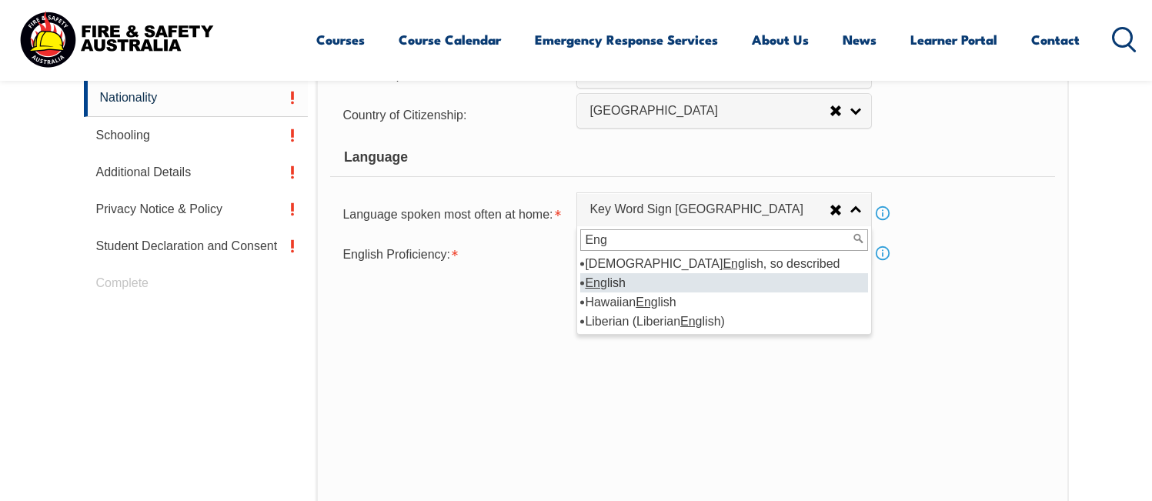
type input "Eng"
click at [607, 278] on em "Eng" at bounding box center [596, 282] width 22 height 13
select select "1201"
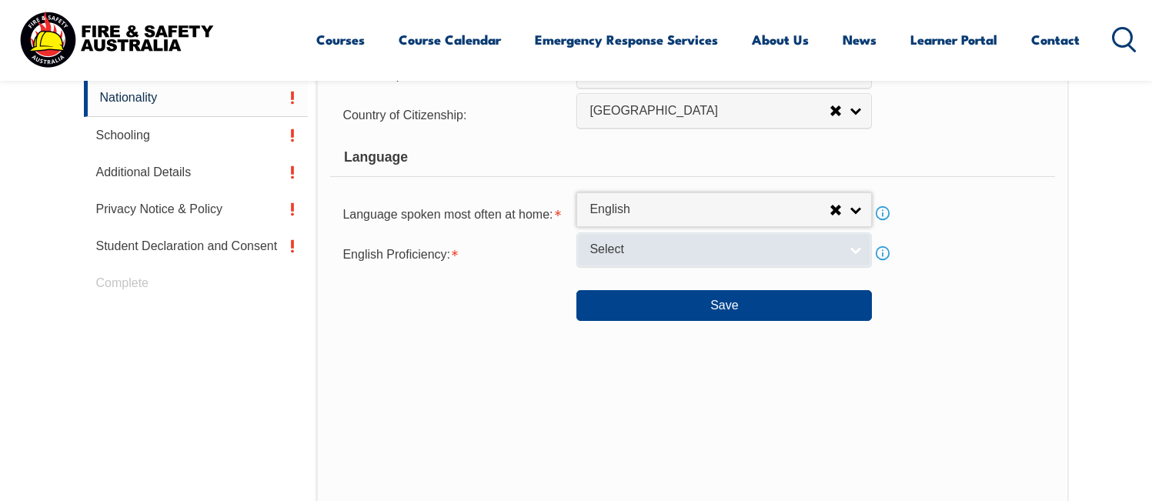
click at [621, 250] on span "Select" at bounding box center [714, 250] width 249 height 16
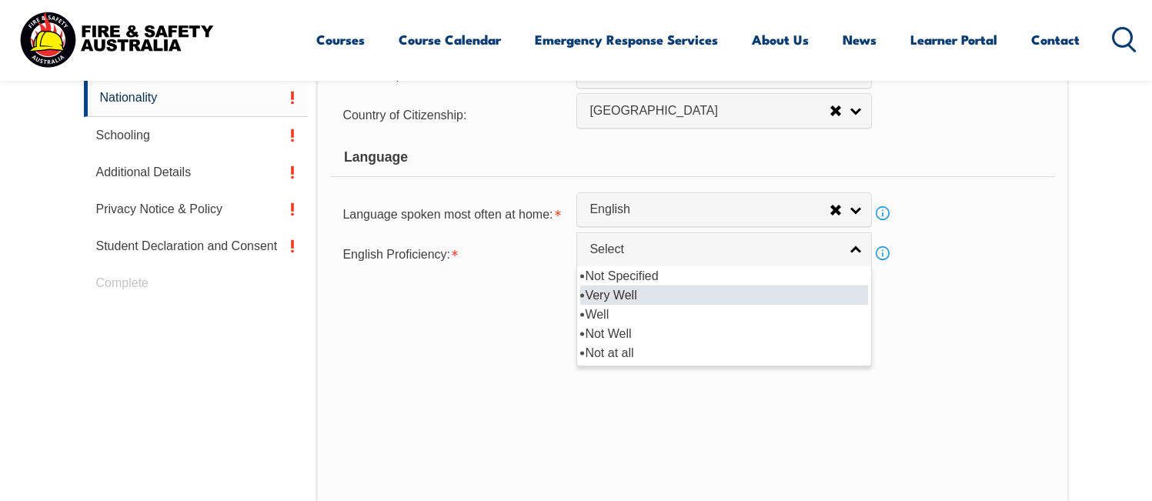
click at [617, 289] on li "Very Well" at bounding box center [724, 295] width 288 height 19
select select "1"
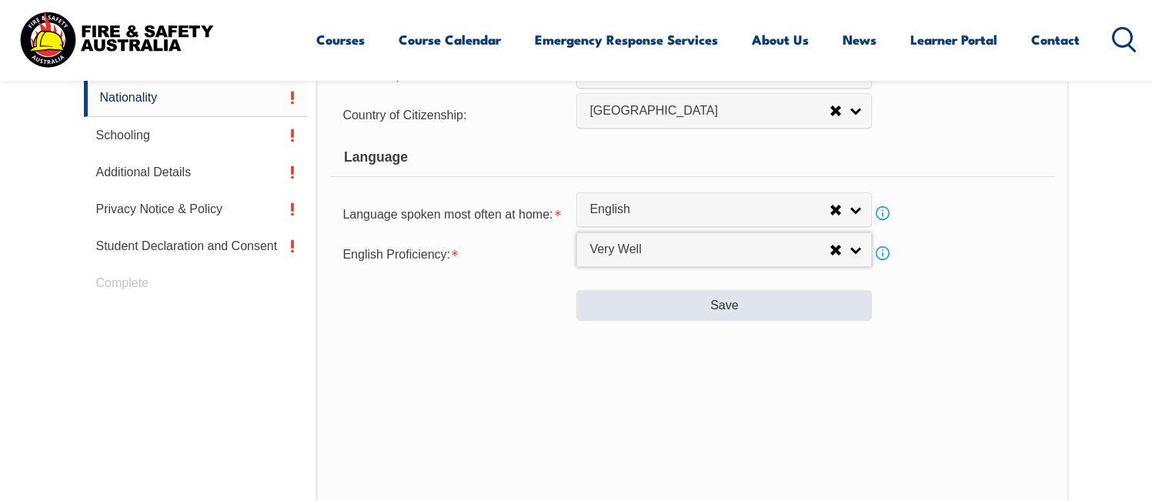
click at [679, 306] on button "Save" at bounding box center [725, 305] width 296 height 31
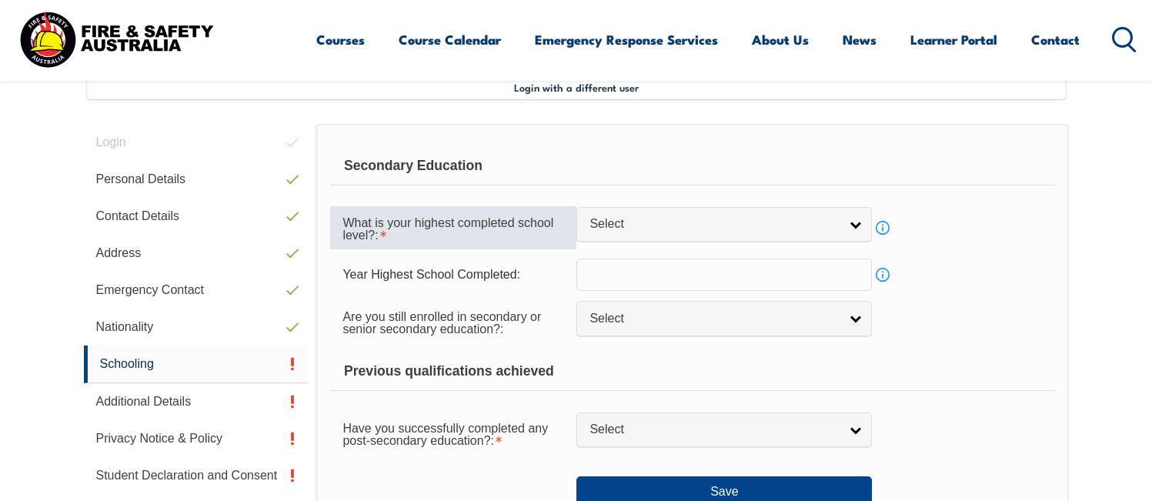
scroll to position [420, 0]
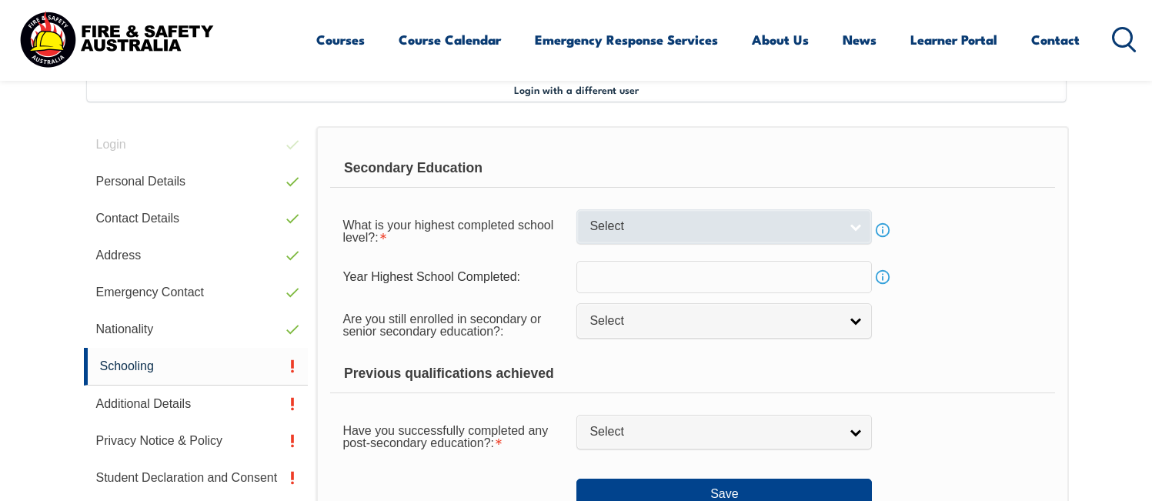
click at [663, 233] on span "Select" at bounding box center [714, 227] width 249 height 16
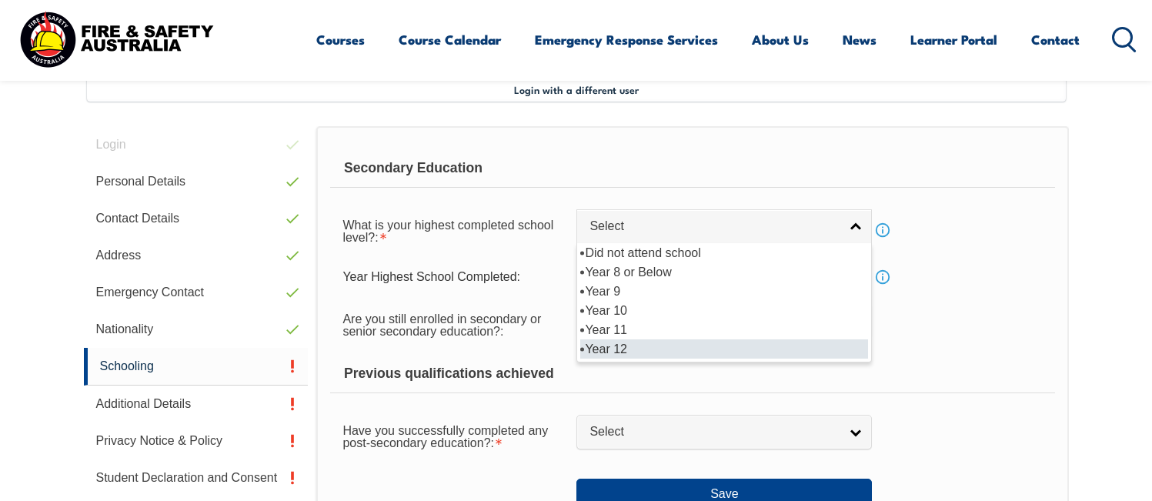
click at [650, 346] on li "Year 12" at bounding box center [724, 348] width 288 height 19
select select "12"
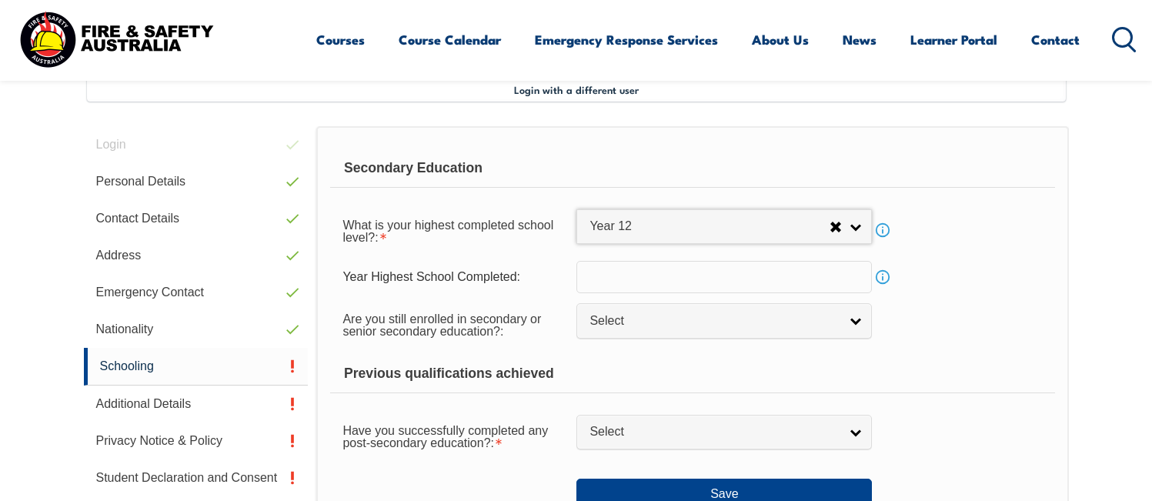
click at [649, 280] on input "text" at bounding box center [725, 277] width 296 height 32
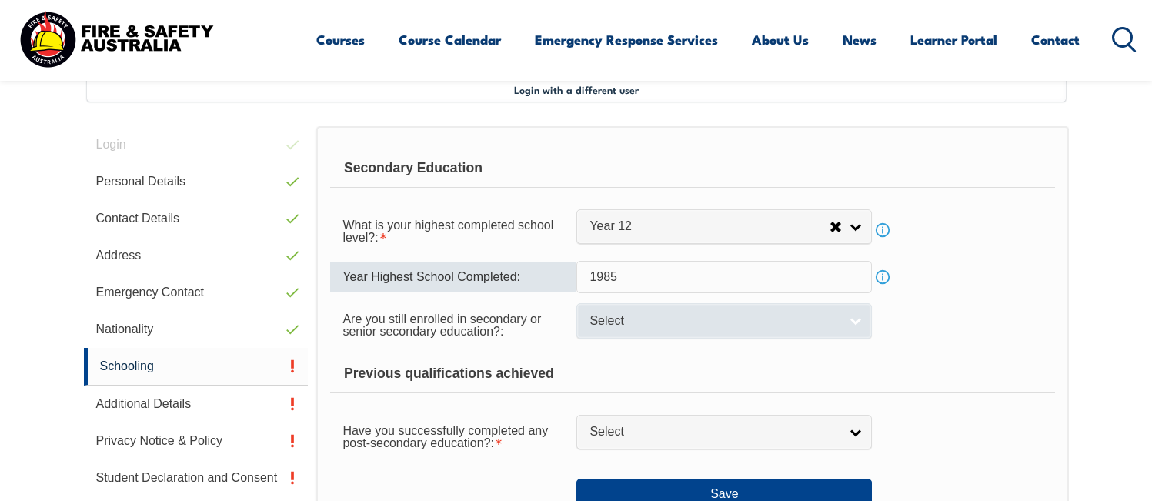
type input "1985"
click at [684, 329] on link "Select" at bounding box center [725, 320] width 296 height 35
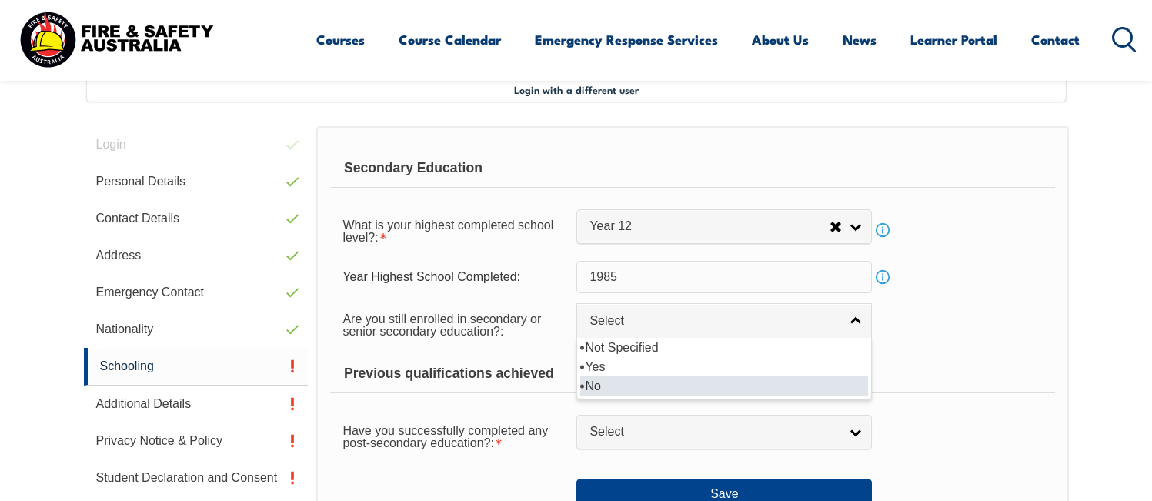
click at [658, 385] on li "No" at bounding box center [724, 385] width 288 height 19
select select "false"
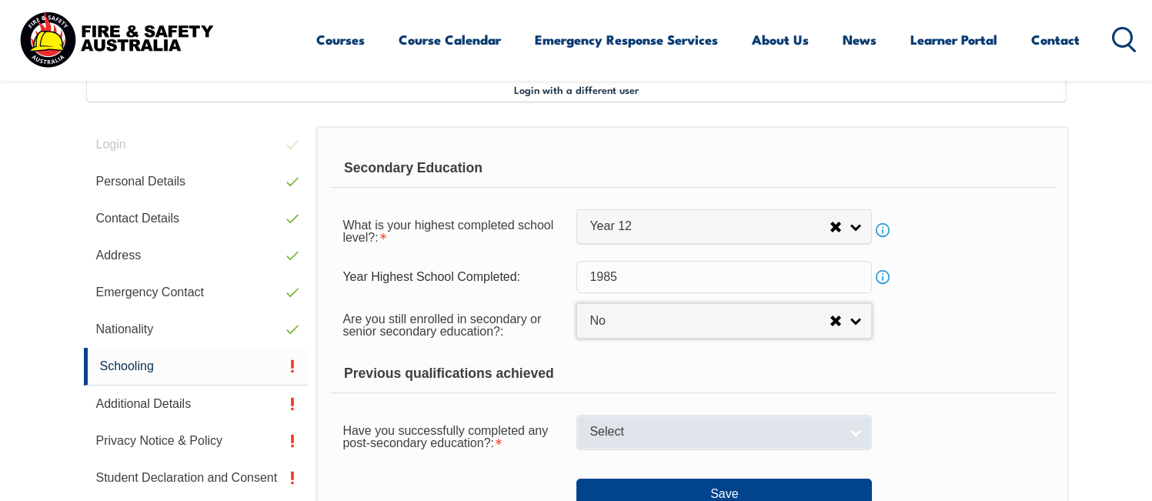
click at [657, 428] on span "Select" at bounding box center [714, 432] width 249 height 16
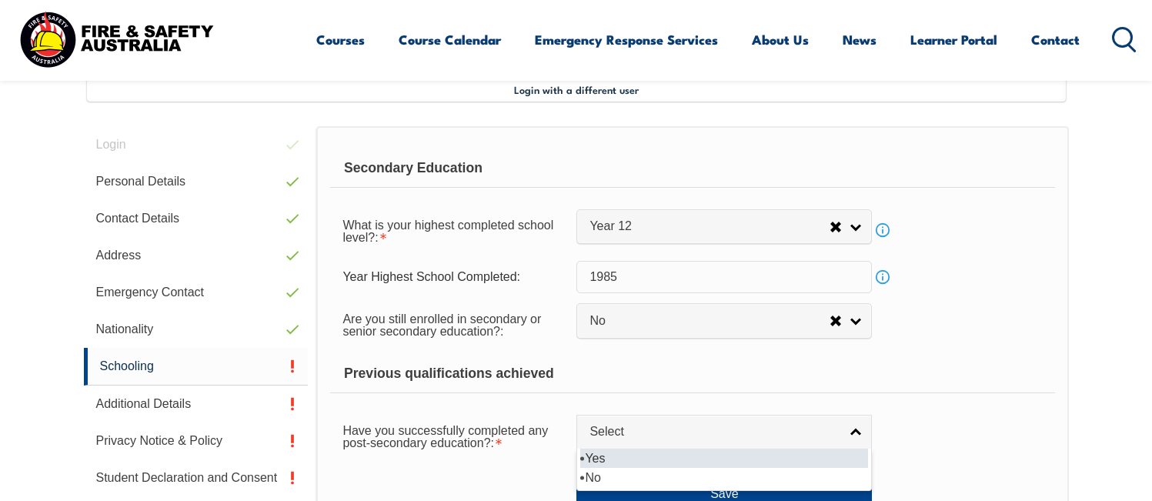
click at [633, 453] on li "Yes" at bounding box center [724, 458] width 288 height 19
select select "true"
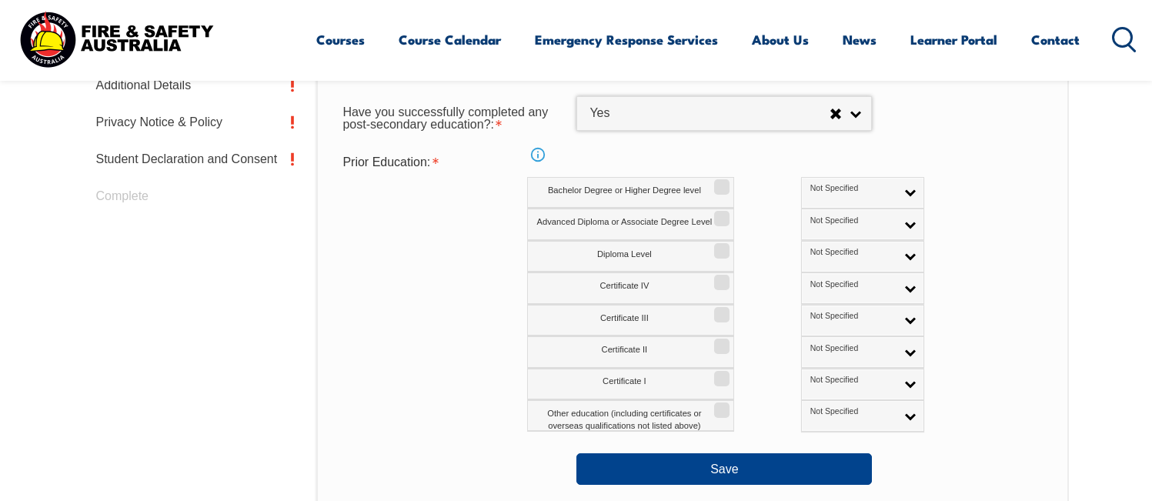
scroll to position [756, 0]
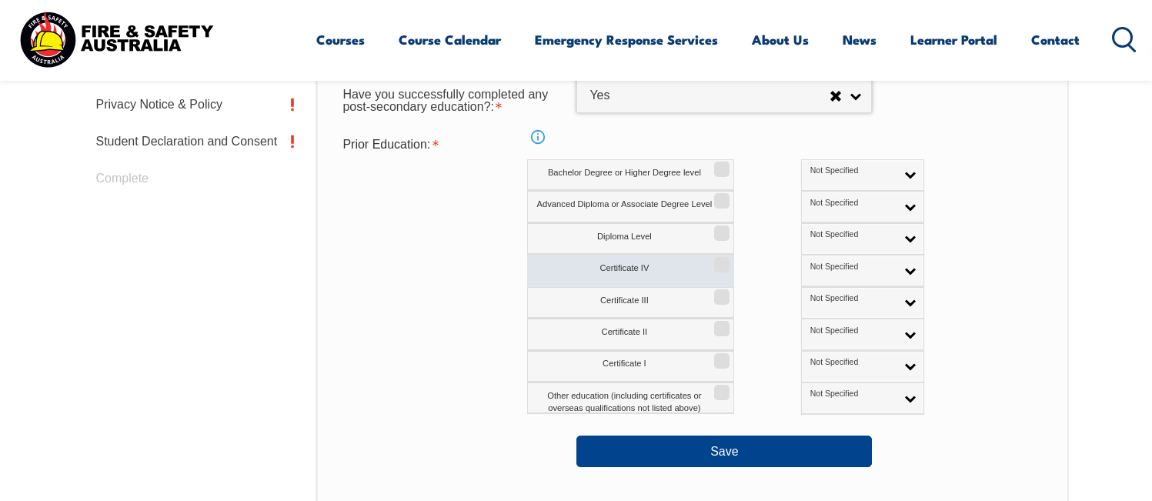
click at [664, 267] on label "Certificate IV" at bounding box center [630, 271] width 207 height 32
click at [715, 260] on input "Certificate IV" at bounding box center [719, 260] width 9 height 2
checkbox input "true"
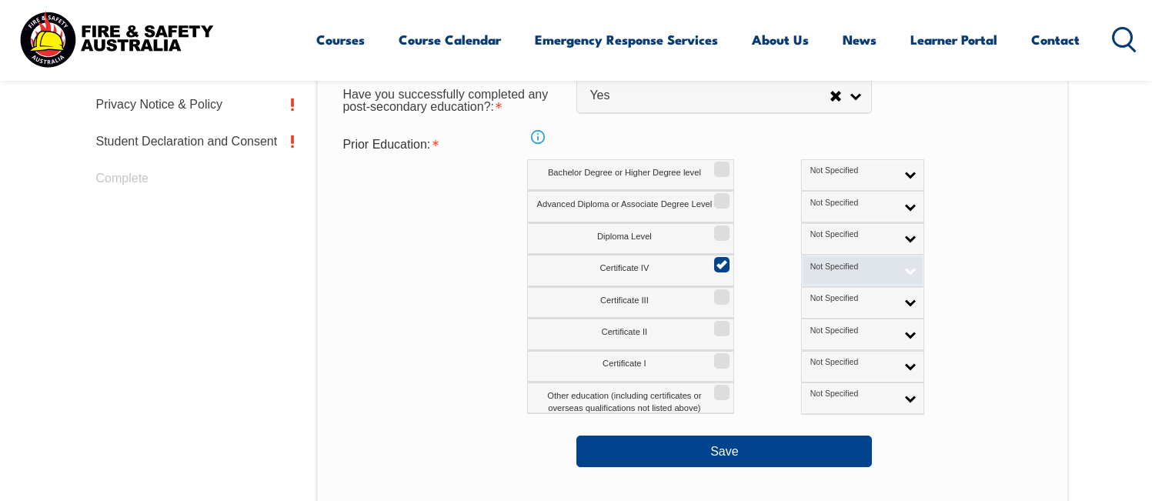
click at [801, 260] on link "Not Specified" at bounding box center [862, 271] width 123 height 32
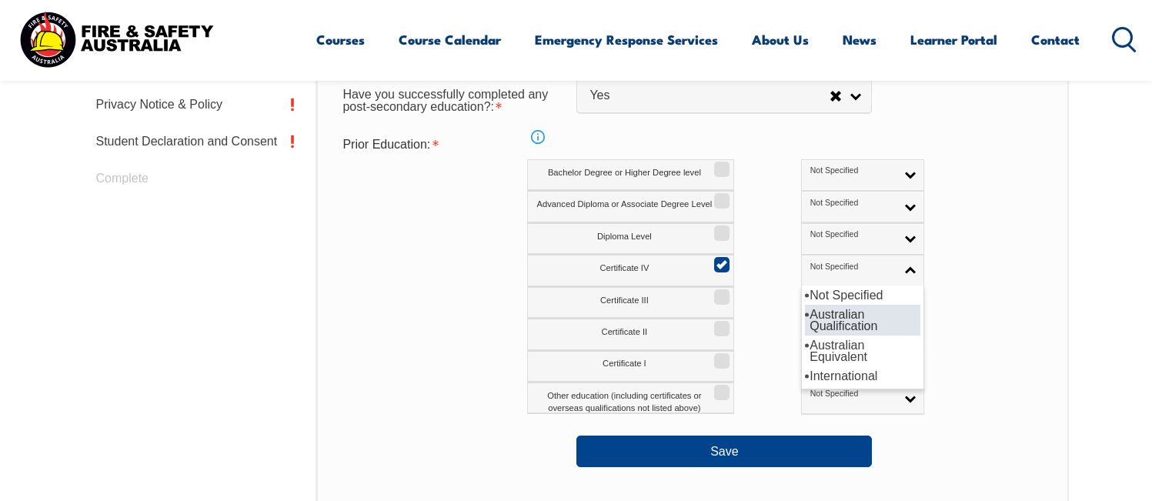
click at [805, 317] on li "Australian Qualification" at bounding box center [862, 320] width 115 height 31
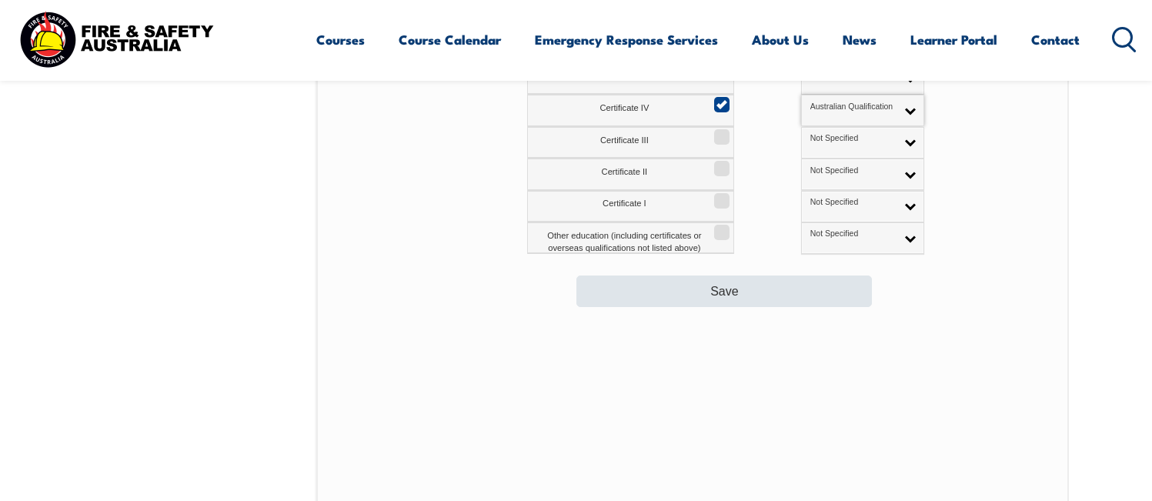
scroll to position [917, 0]
click at [741, 296] on button "Save" at bounding box center [725, 290] width 296 height 31
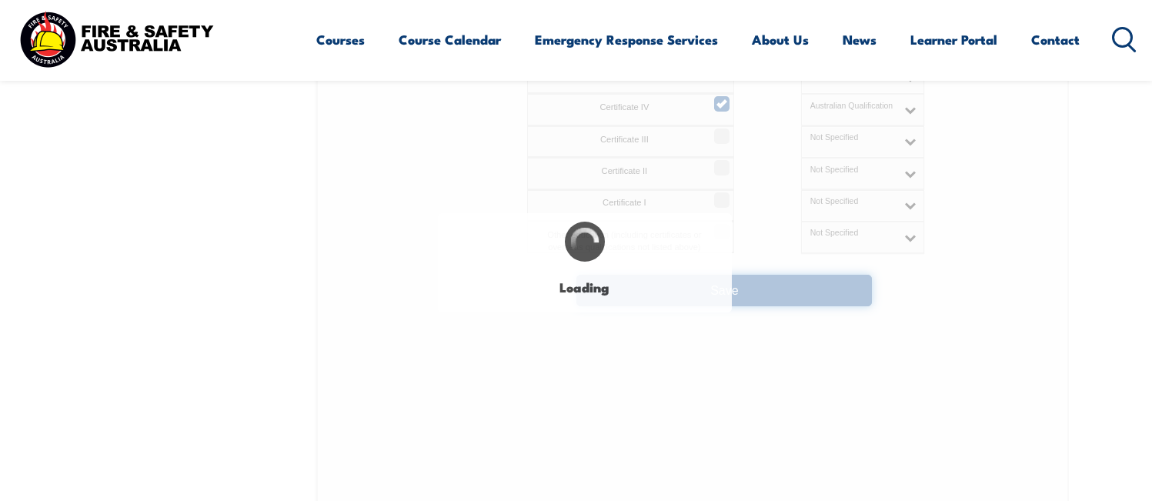
select select
select select "false"
select select "true"
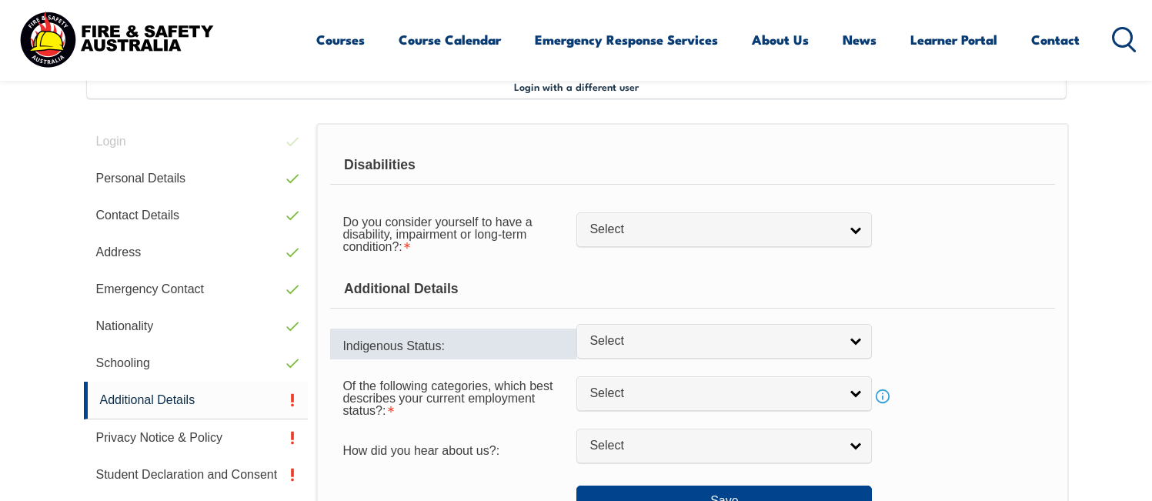
scroll to position [420, 0]
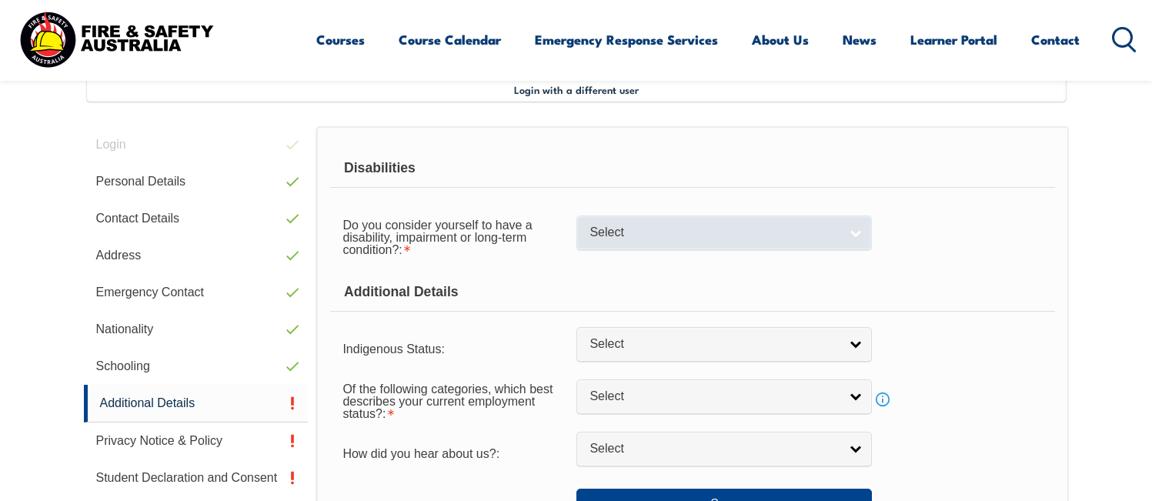
click at [632, 241] on link "Select" at bounding box center [725, 233] width 296 height 35
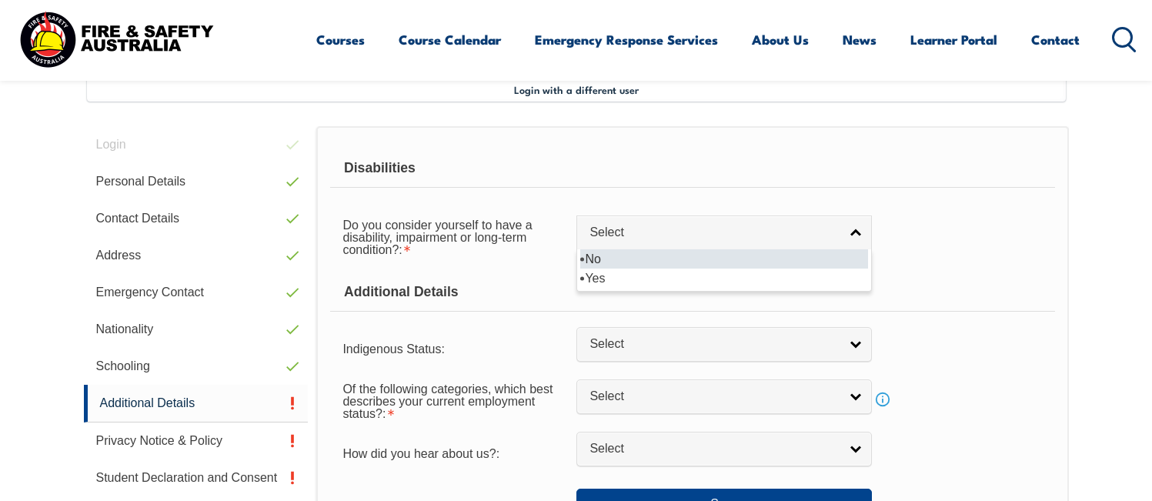
click at [629, 260] on li "No" at bounding box center [724, 258] width 288 height 19
select select "false"
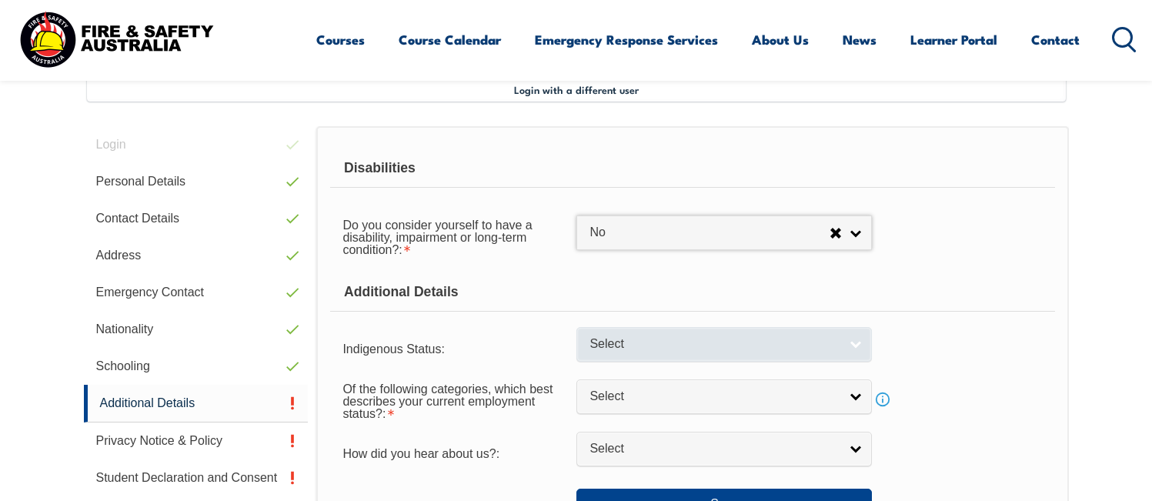
click at [628, 344] on span "Select" at bounding box center [714, 344] width 249 height 16
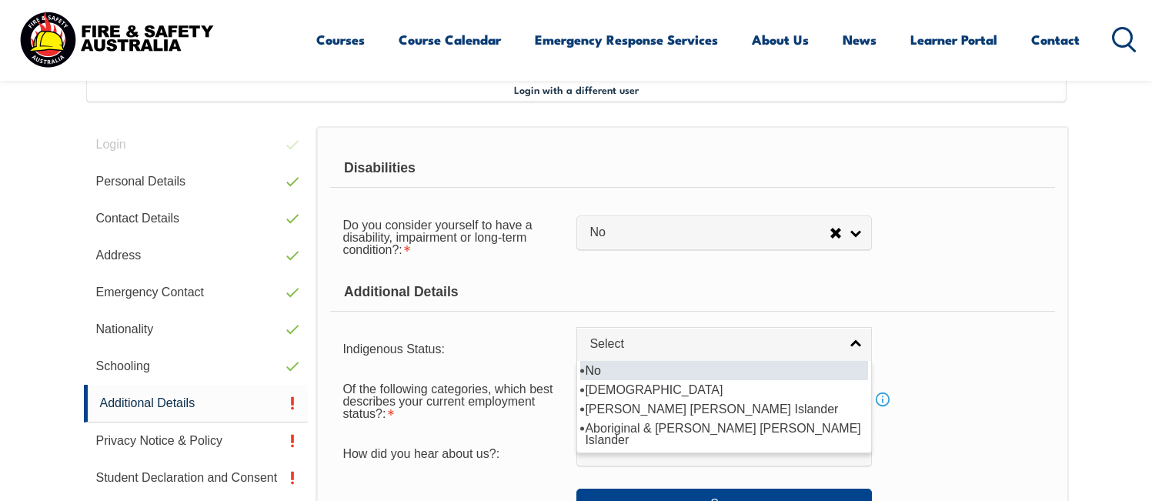
click at [623, 366] on li "No" at bounding box center [724, 370] width 288 height 19
select select "4"
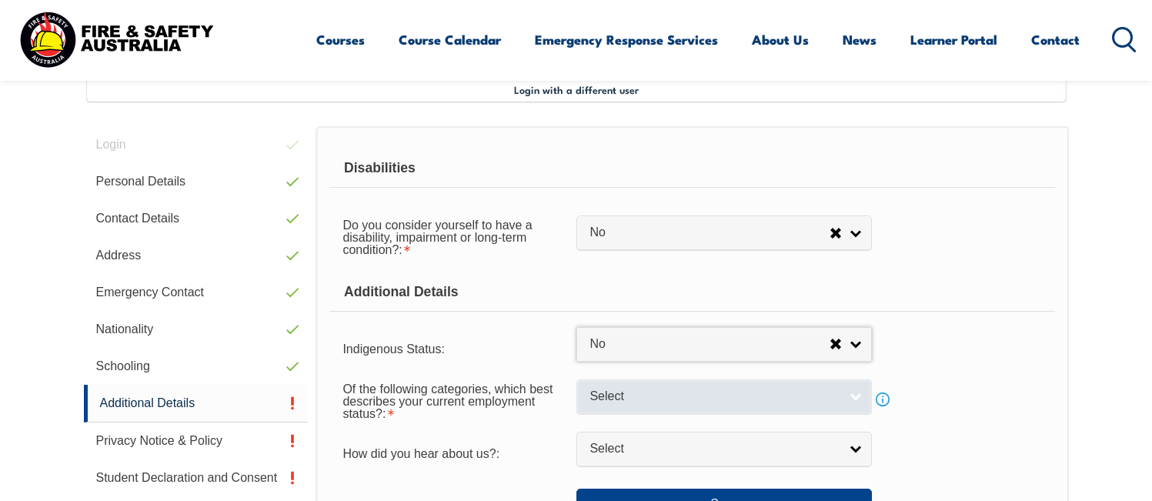
click at [623, 395] on span "Select" at bounding box center [714, 397] width 249 height 16
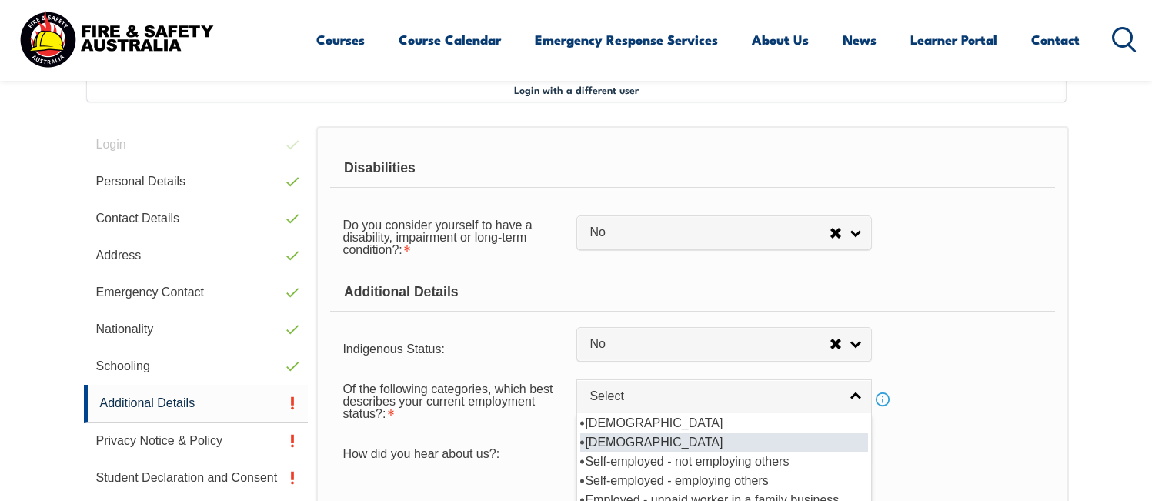
click at [623, 439] on li "[DEMOGRAPHIC_DATA]" at bounding box center [724, 442] width 288 height 19
select select "2"
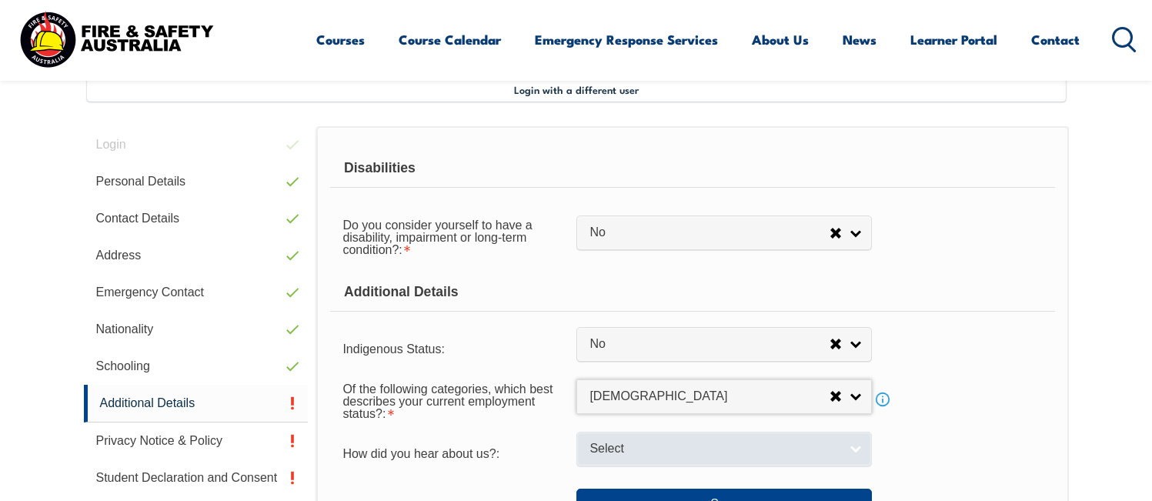
click at [613, 446] on span "Select" at bounding box center [714, 449] width 249 height 16
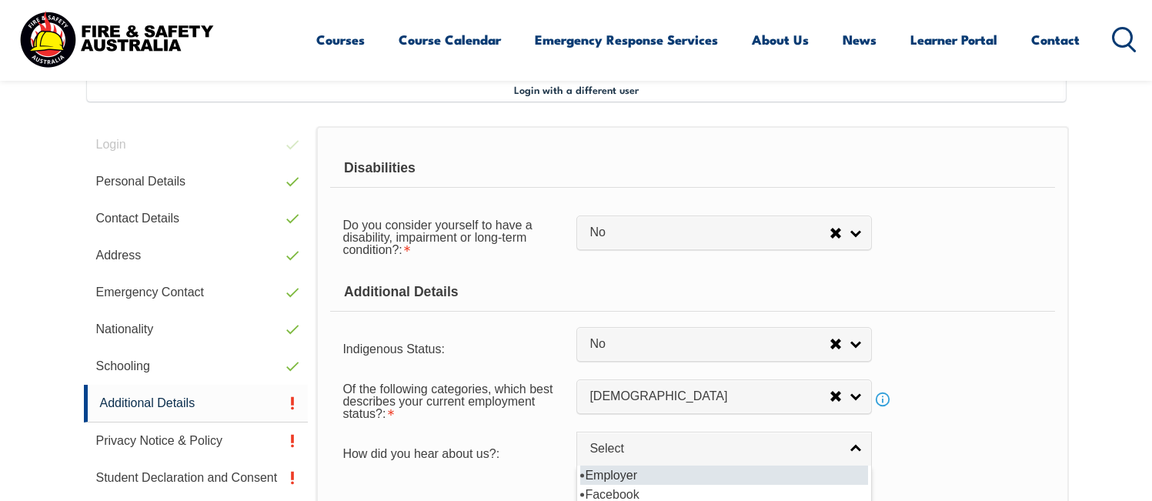
click at [613, 476] on li "Employer" at bounding box center [724, 475] width 288 height 19
select select "8019"
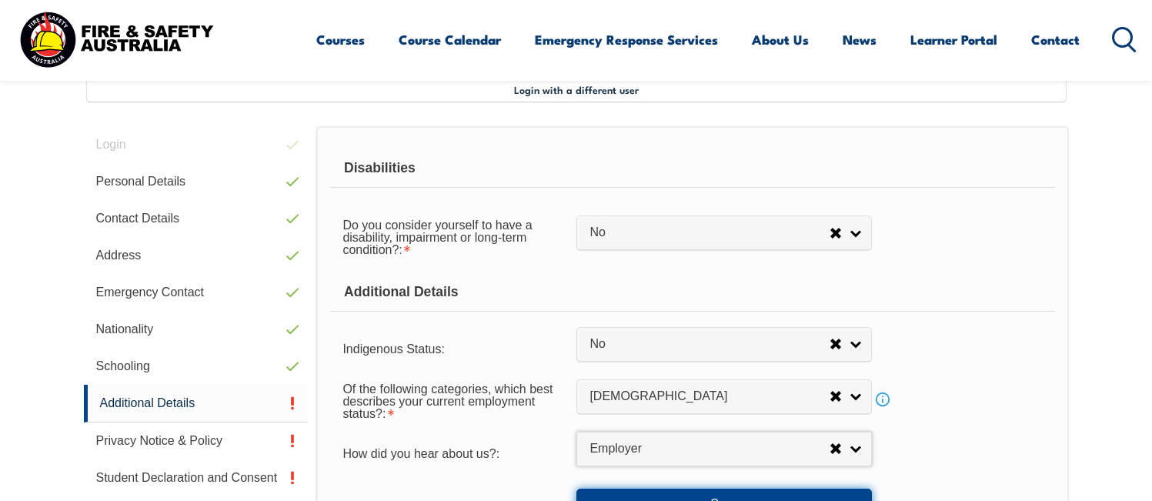
click at [619, 491] on button "Save" at bounding box center [725, 504] width 296 height 31
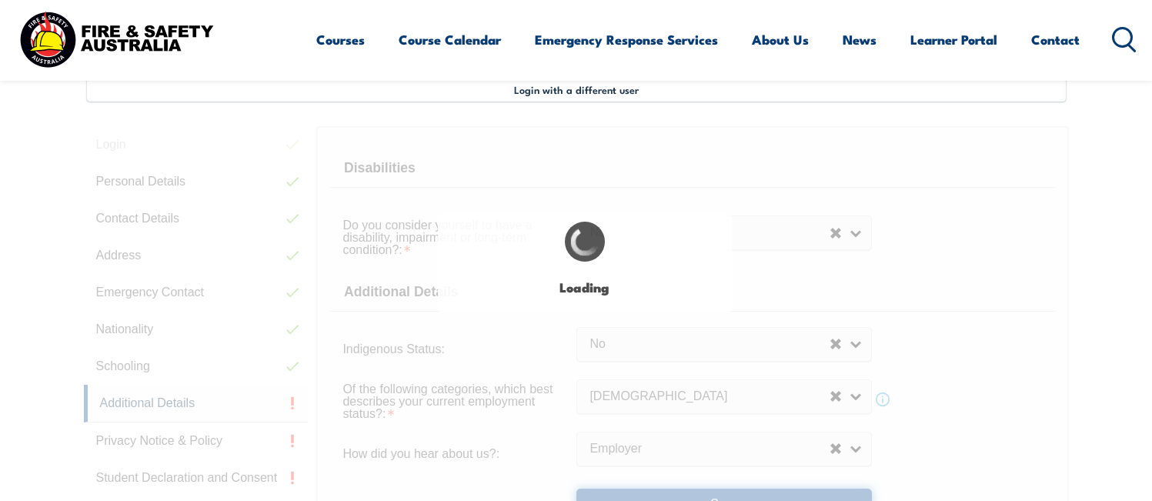
select select "false"
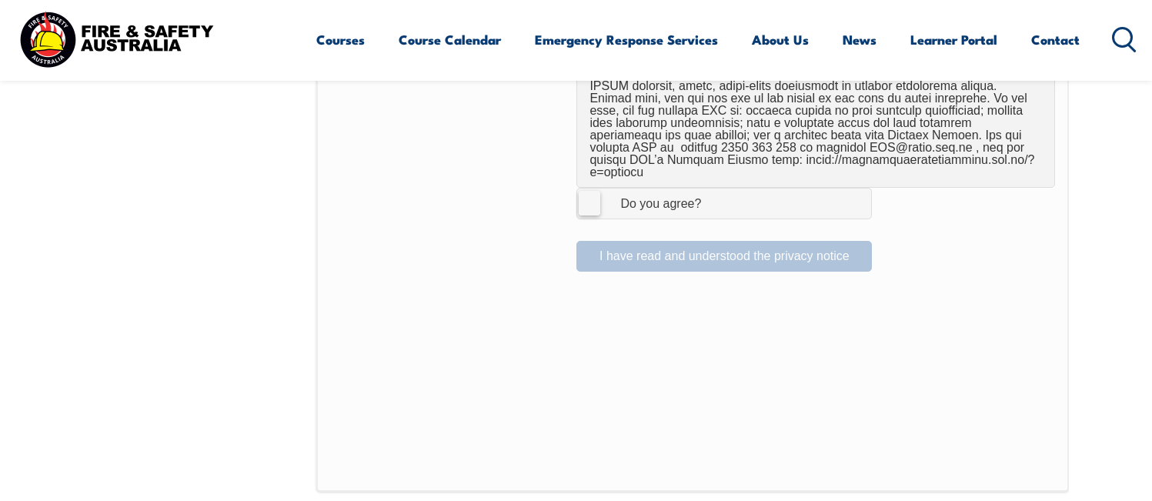
scroll to position [1110, 0]
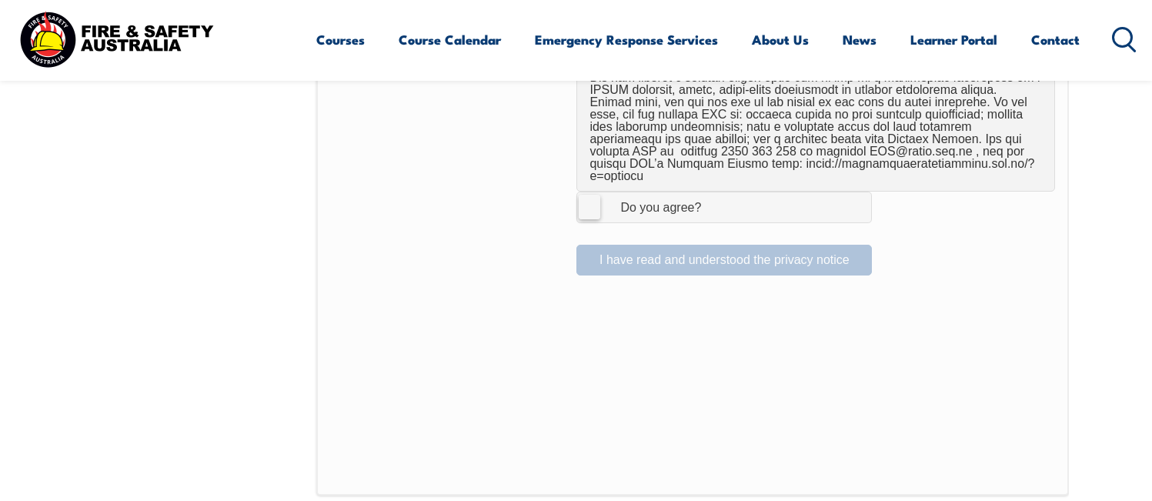
click at [595, 198] on label "I Agree Do you agree?" at bounding box center [725, 207] width 296 height 31
click at [714, 198] on input "I Agree Do you agree?" at bounding box center [727, 206] width 26 height 29
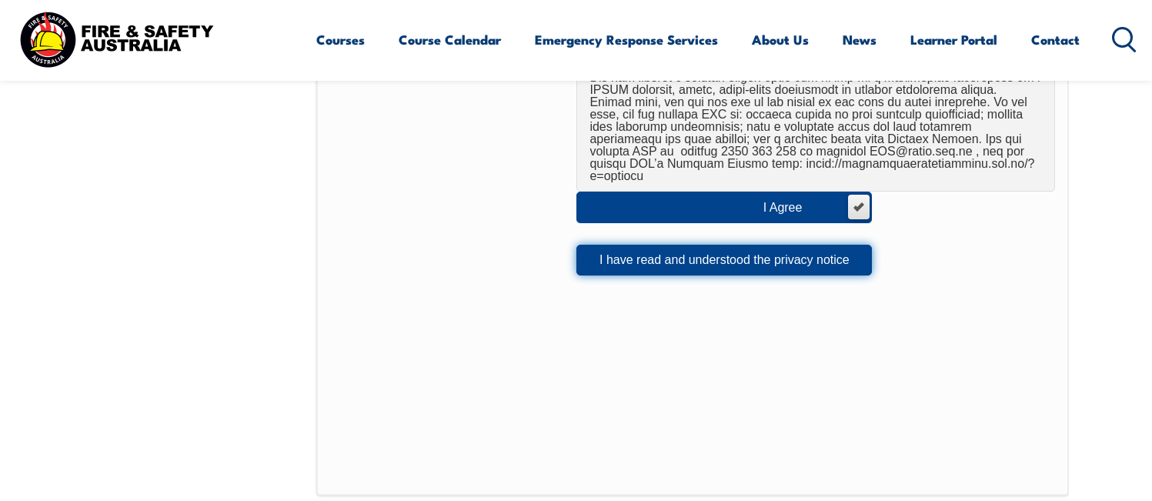
click at [677, 249] on button "I have read and understood the privacy notice" at bounding box center [725, 260] width 296 height 31
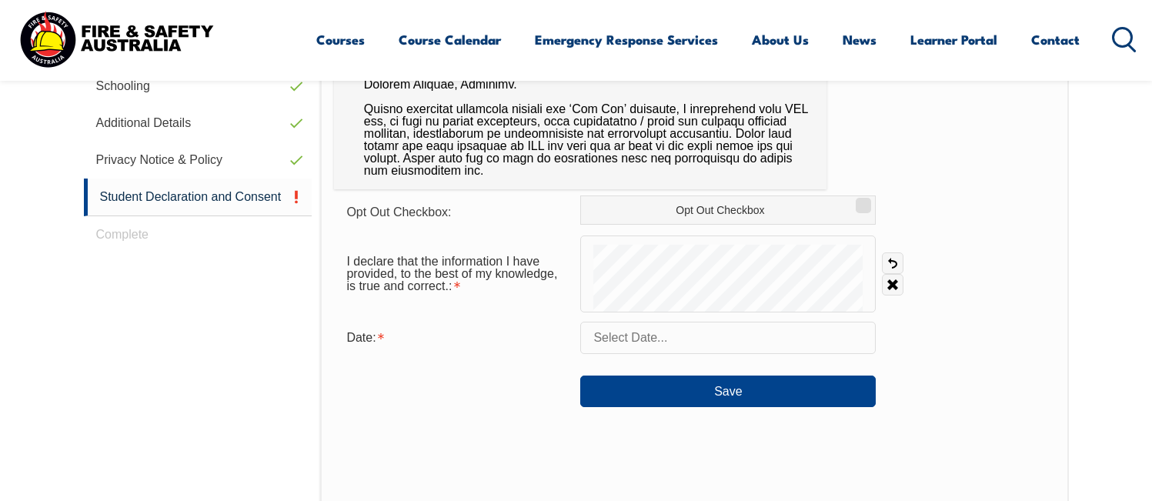
scroll to position [720, 0]
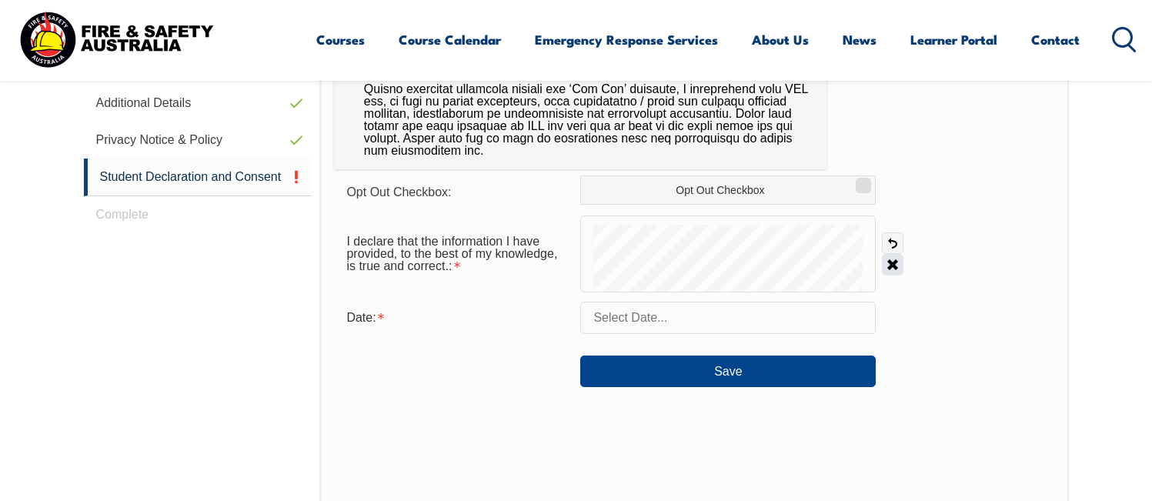
click at [895, 264] on link "Clear" at bounding box center [893, 265] width 22 height 22
click at [644, 319] on input "text" at bounding box center [728, 318] width 296 height 32
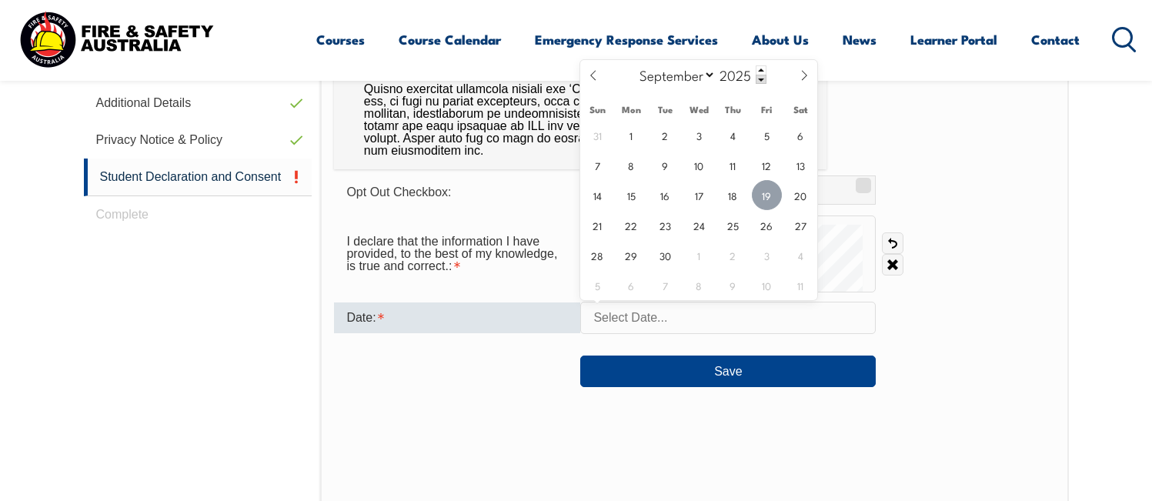
click at [762, 192] on span "19" at bounding box center [767, 195] width 30 height 30
type input "September 19, 2025"
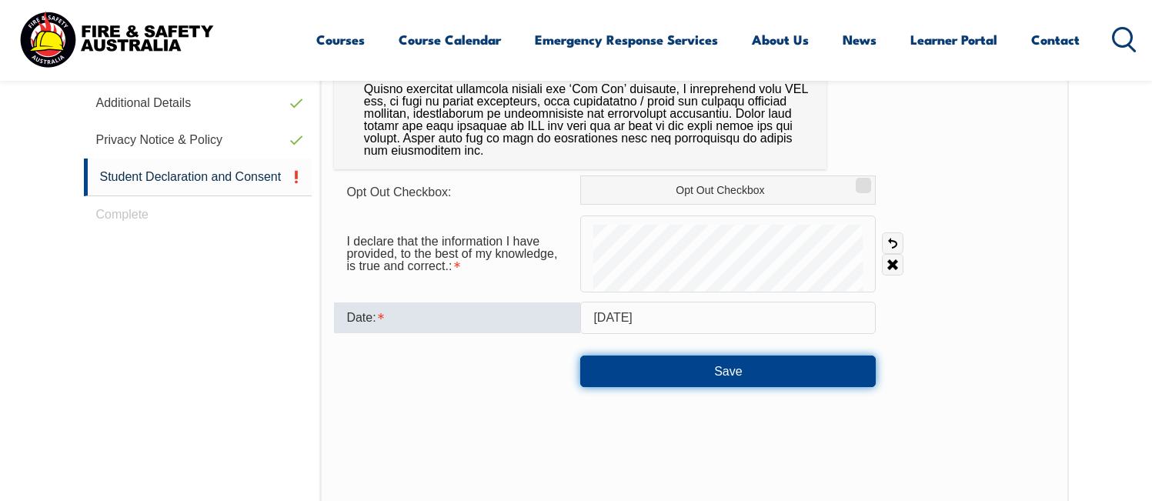
click at [724, 372] on button "Save" at bounding box center [728, 371] width 296 height 31
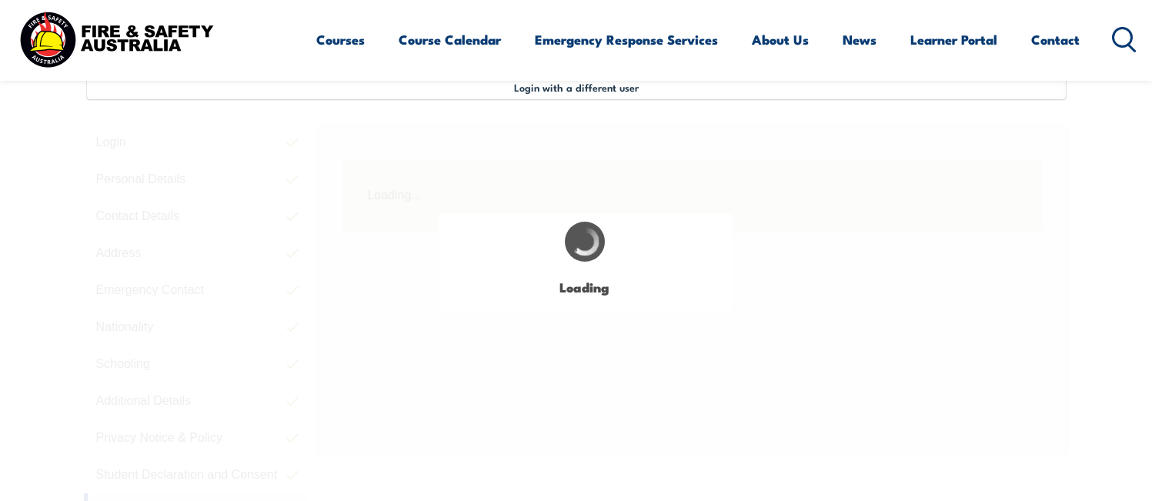
scroll to position [420, 0]
